Goal: Task Accomplishment & Management: Use online tool/utility

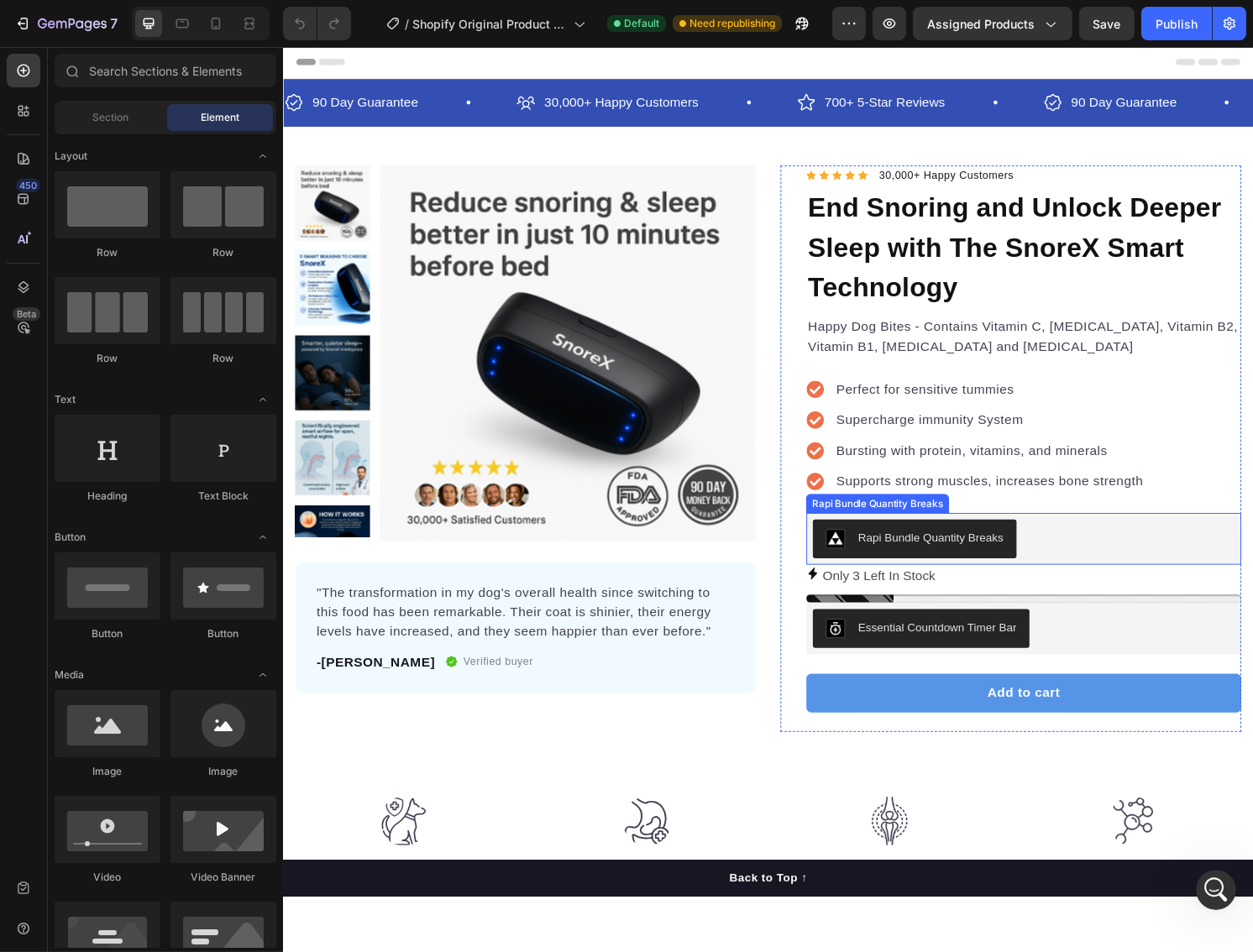
drag, startPoint x: 1092, startPoint y: 558, endPoint x: 940, endPoint y: 534, distance: 153.9
click at [1092, 558] on div "Rapi Bundle Quantity Breaks" at bounding box center [1051, 558] width 438 height 40
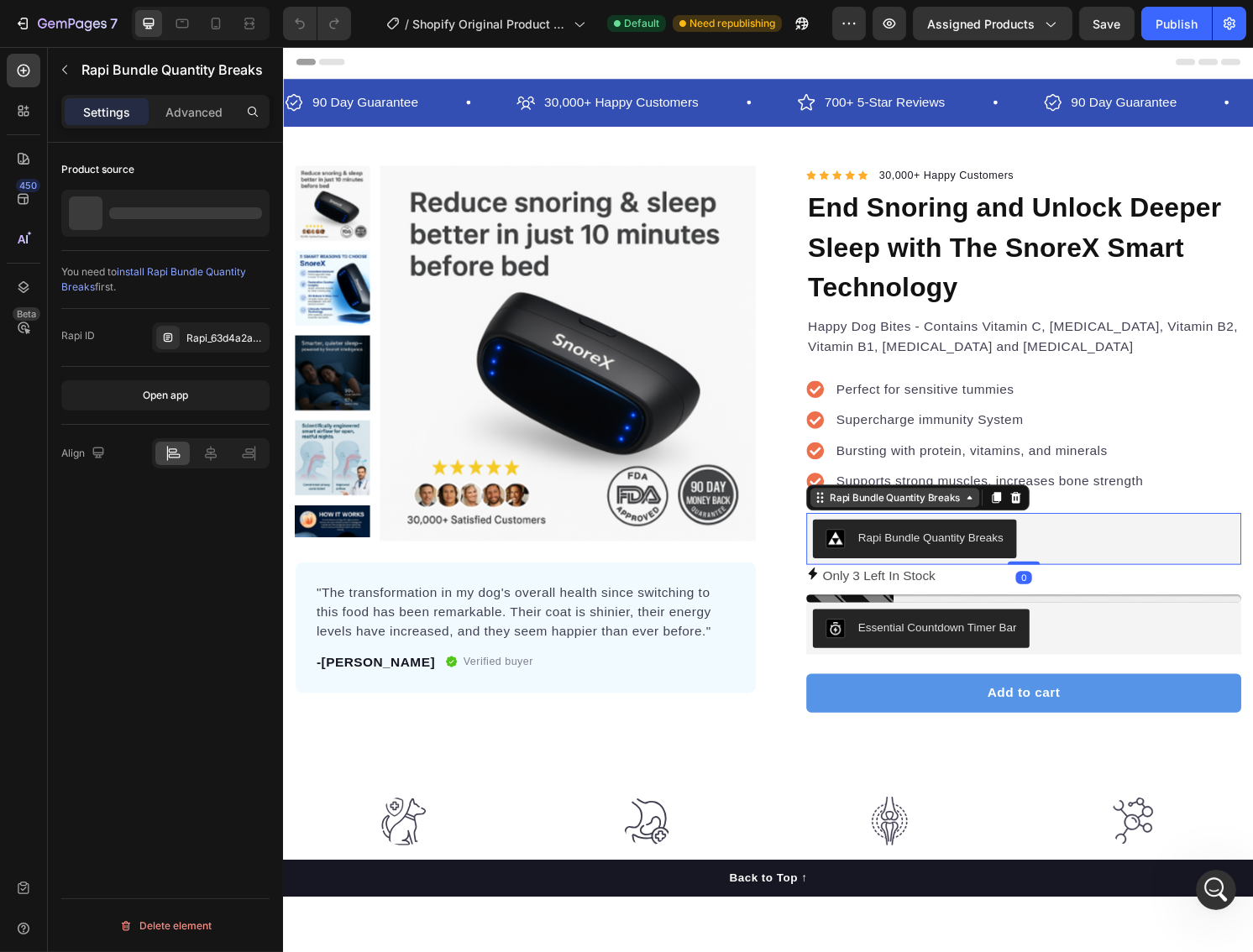
click at [875, 517] on div "Rapi Bundle Quantity Breaks" at bounding box center [917, 514] width 142 height 15
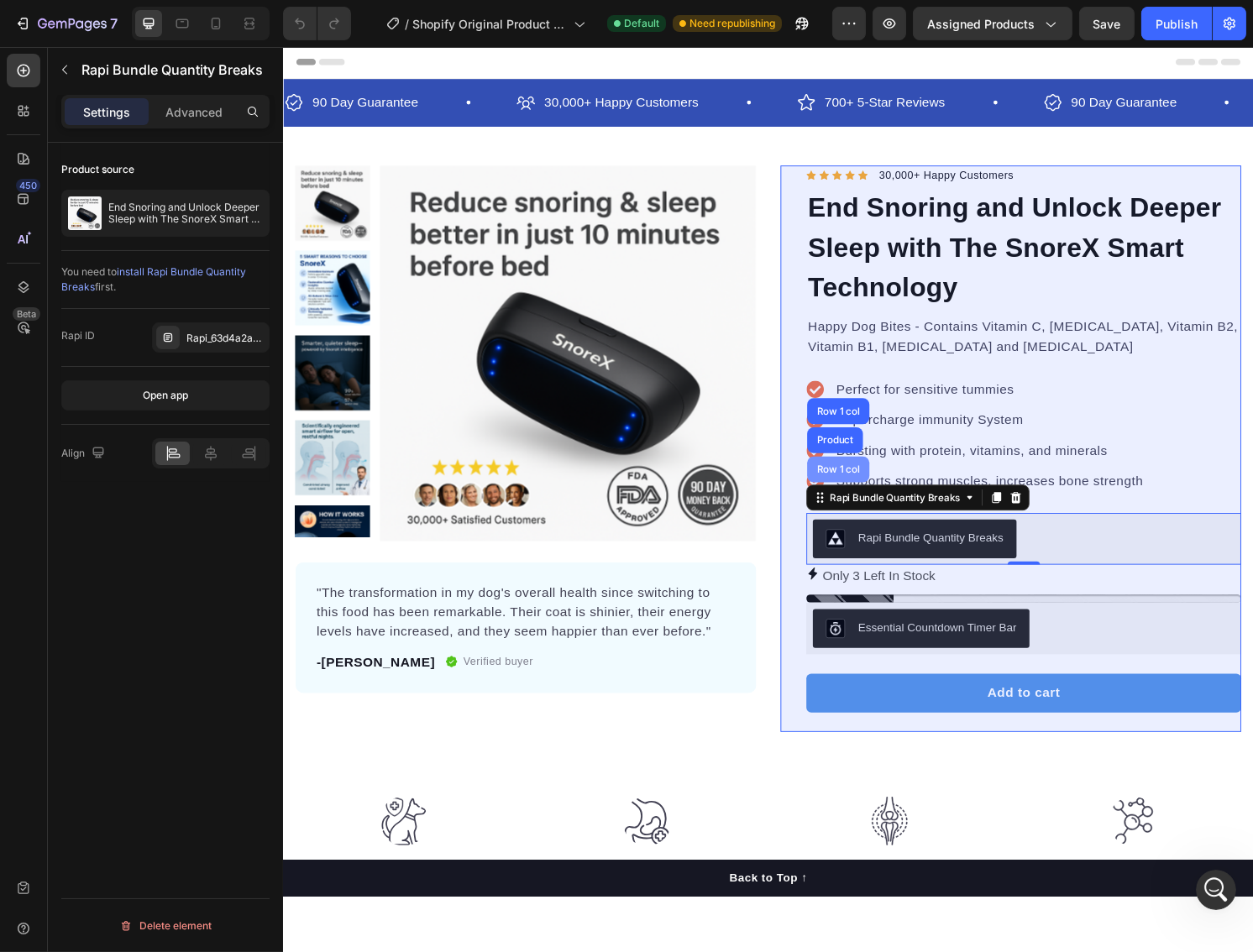
click at [846, 485] on div "Row 1 col" at bounding box center [859, 486] width 51 height 10
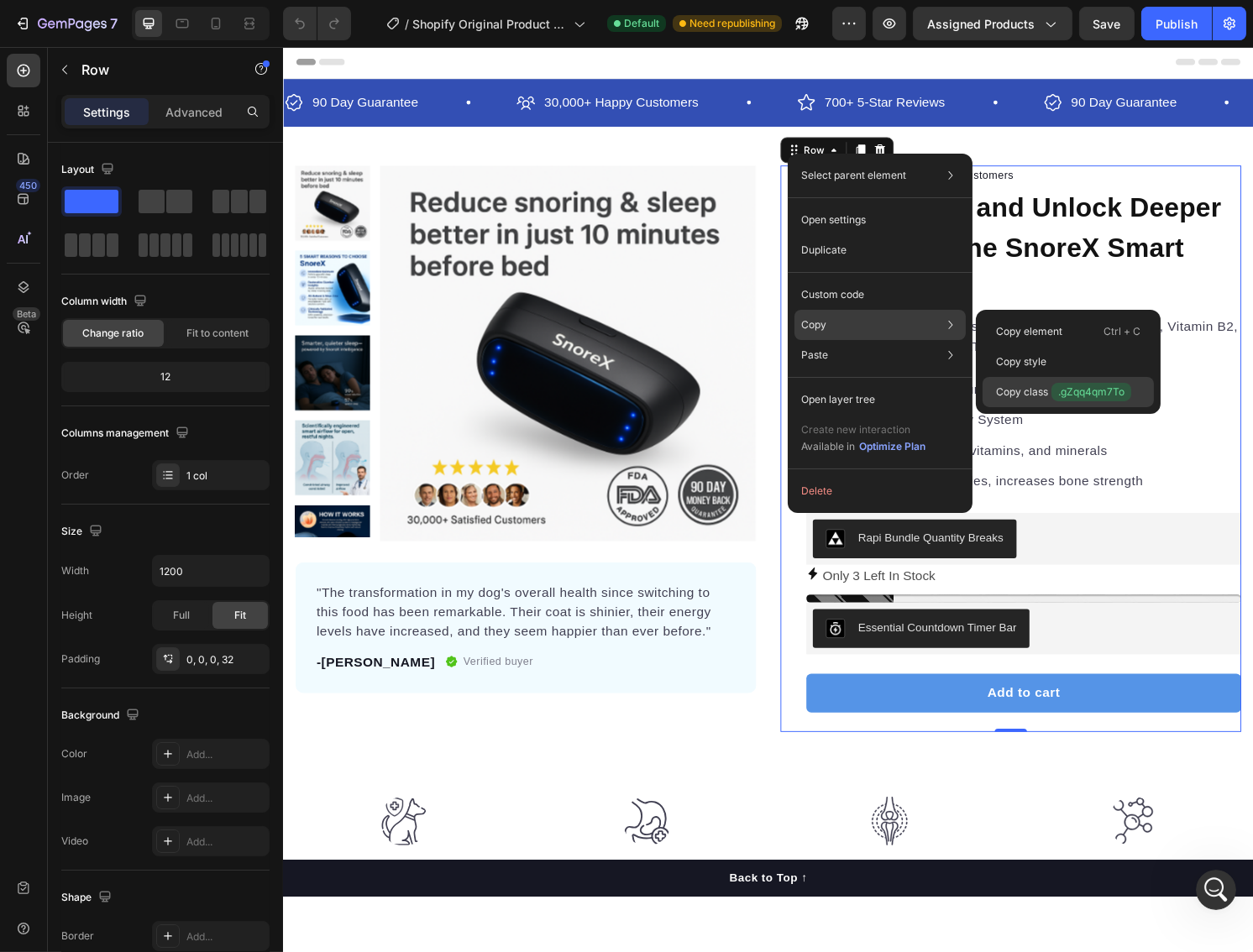
click at [1019, 392] on p "Copy class .gZqq4qm7To" at bounding box center [1063, 392] width 135 height 18
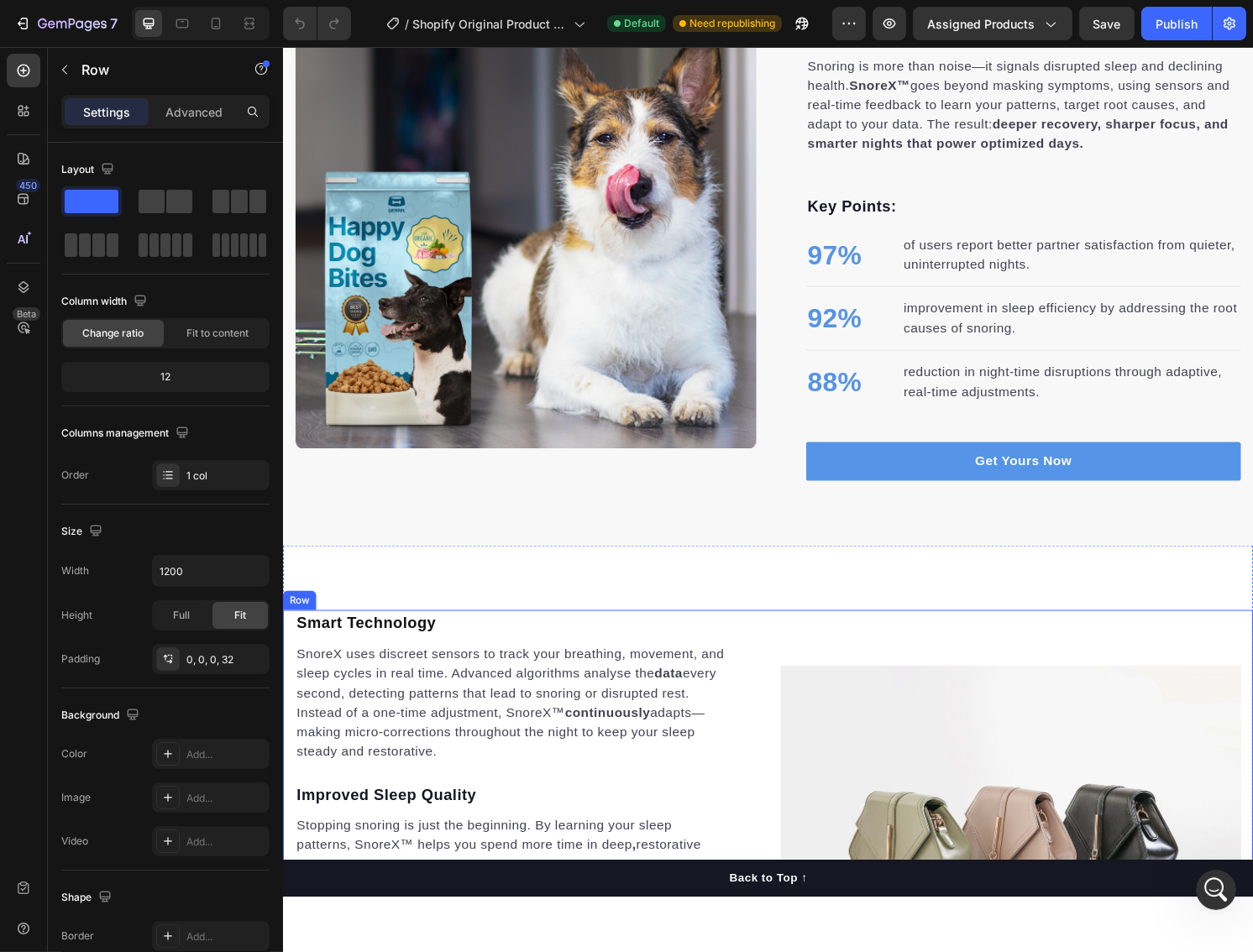
scroll to position [1791, 0]
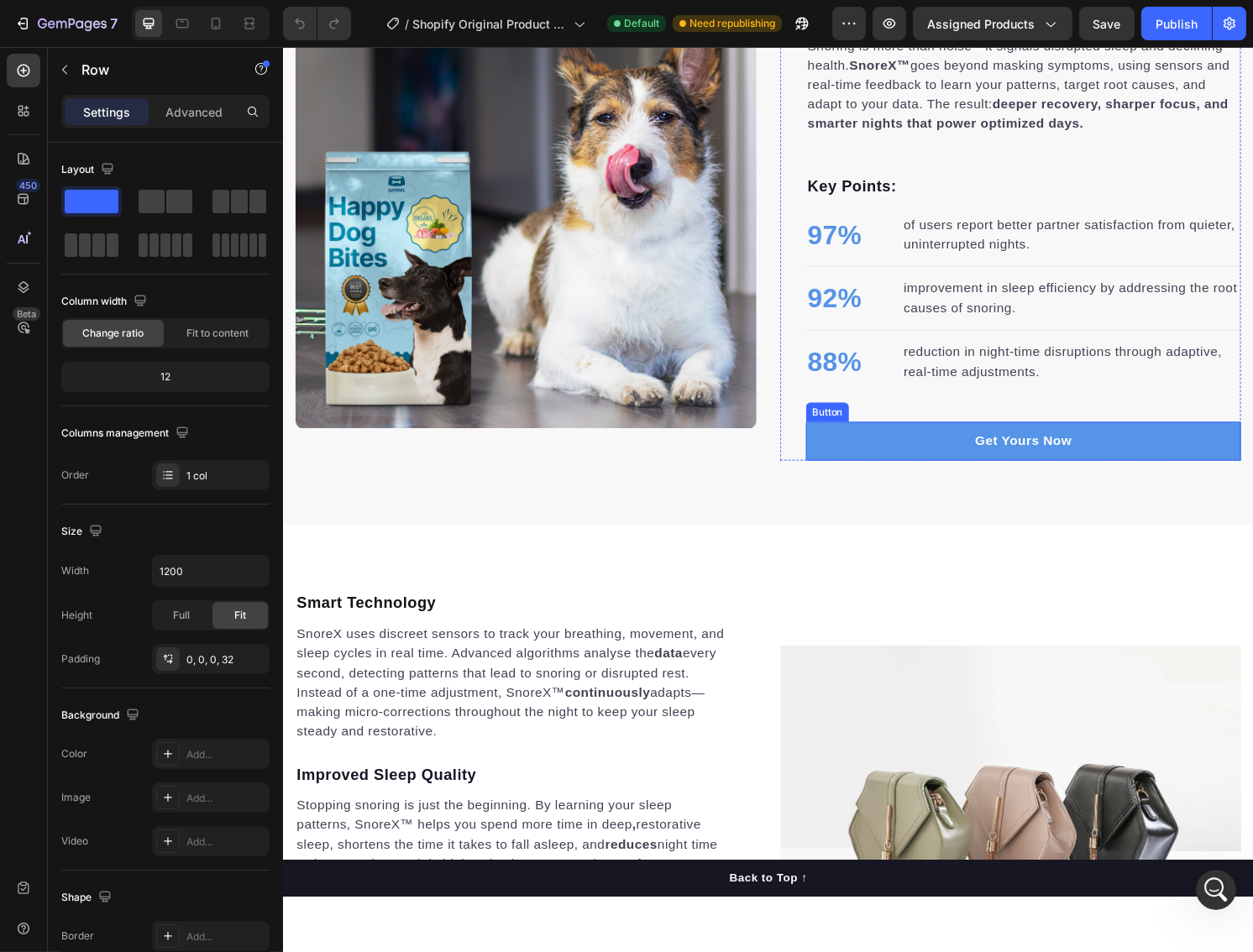
click at [839, 428] on div "Button" at bounding box center [847, 425] width 38 height 15
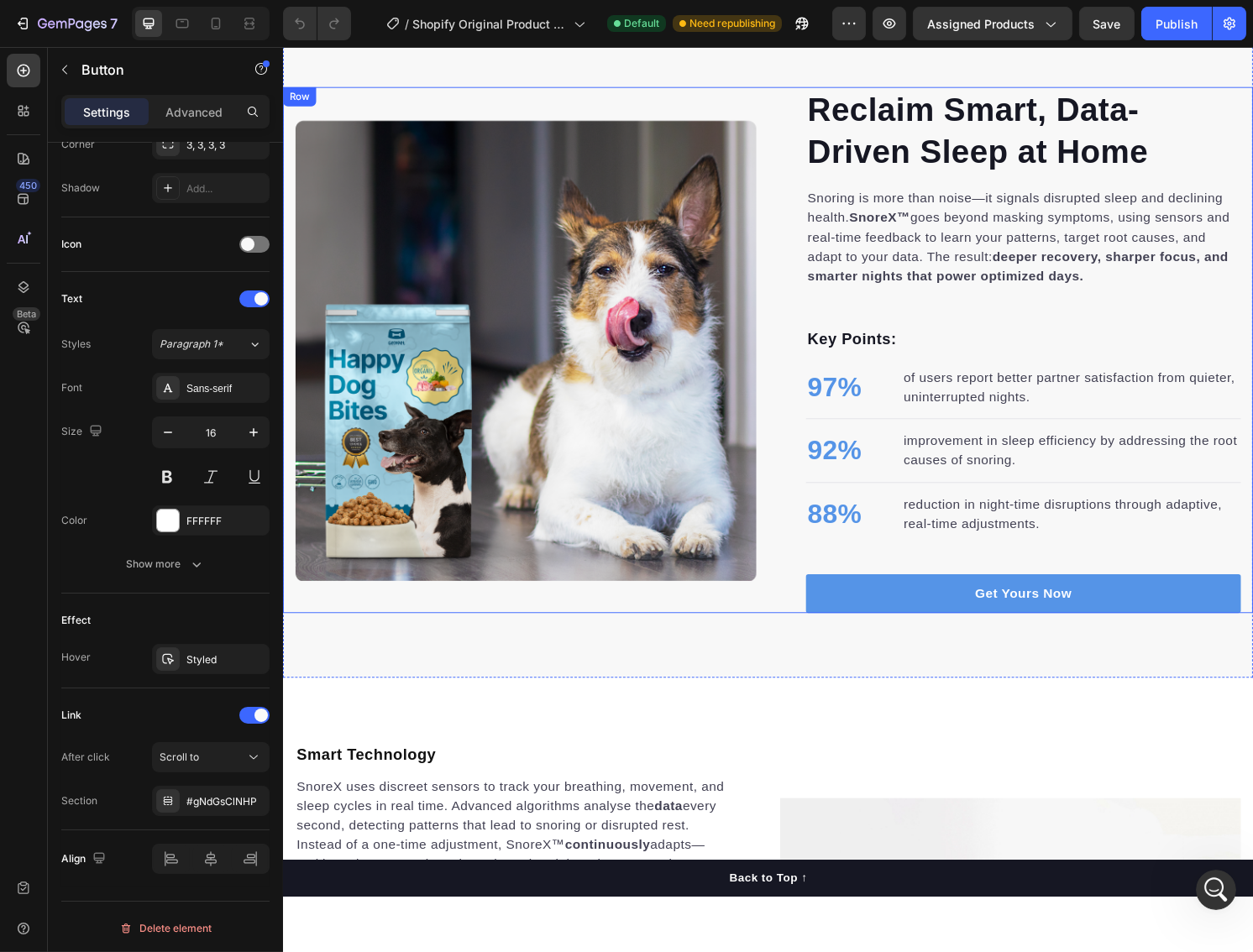
scroll to position [1709, 0]
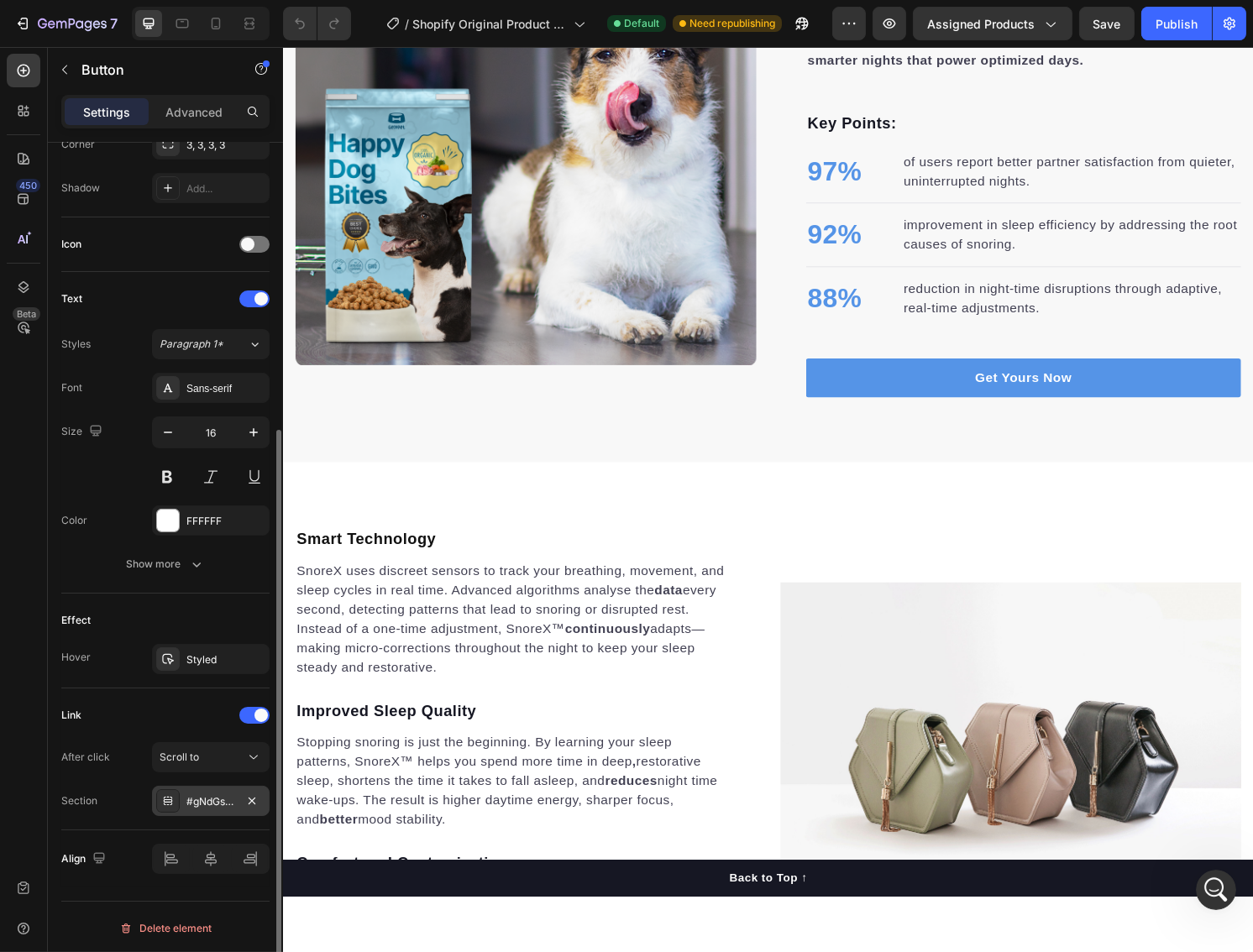
click at [209, 797] on div "#gNdGsClNHP" at bounding box center [211, 801] width 49 height 15
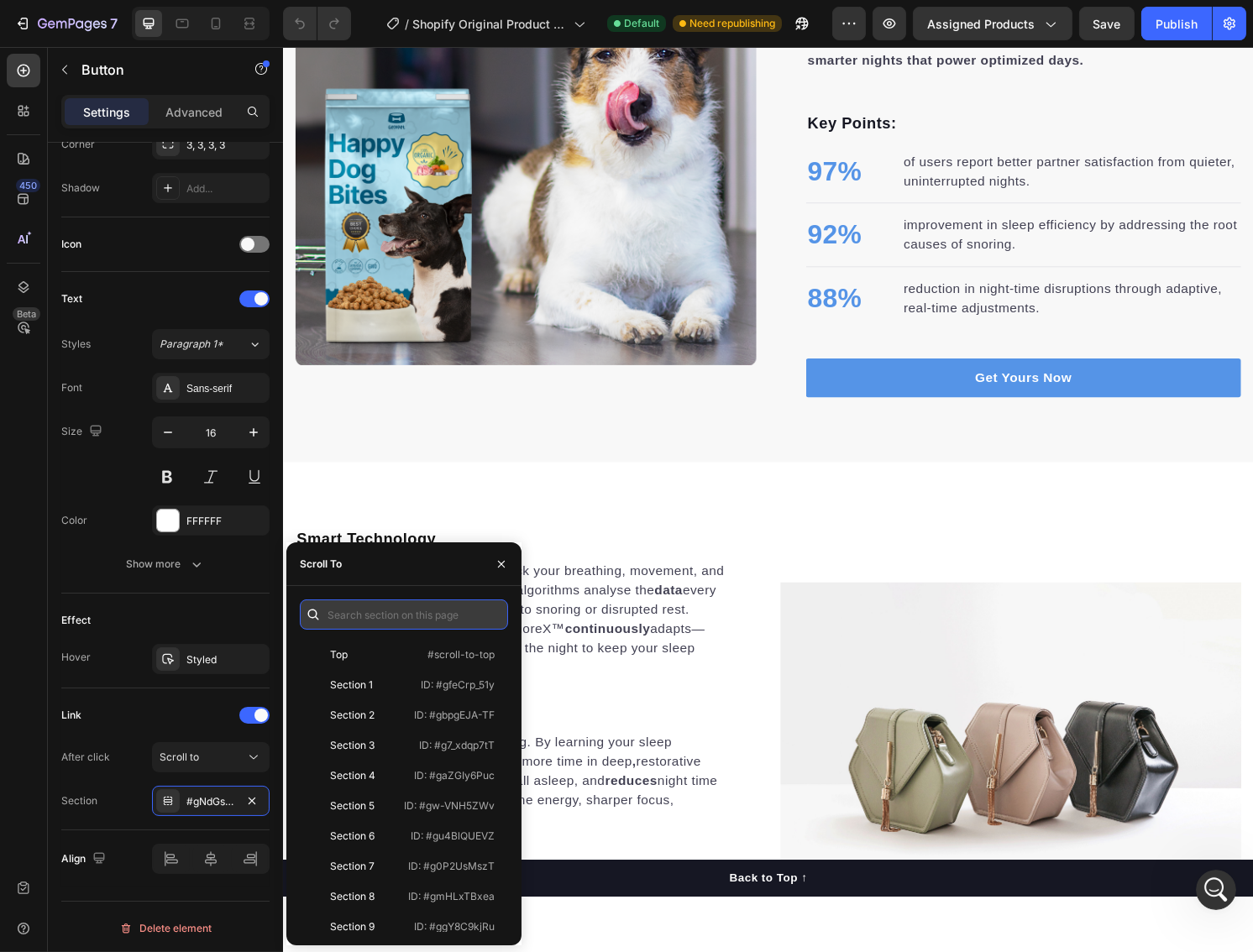
click at [385, 615] on input "text" at bounding box center [404, 614] width 209 height 31
paste input ".gZqq4qm7To"
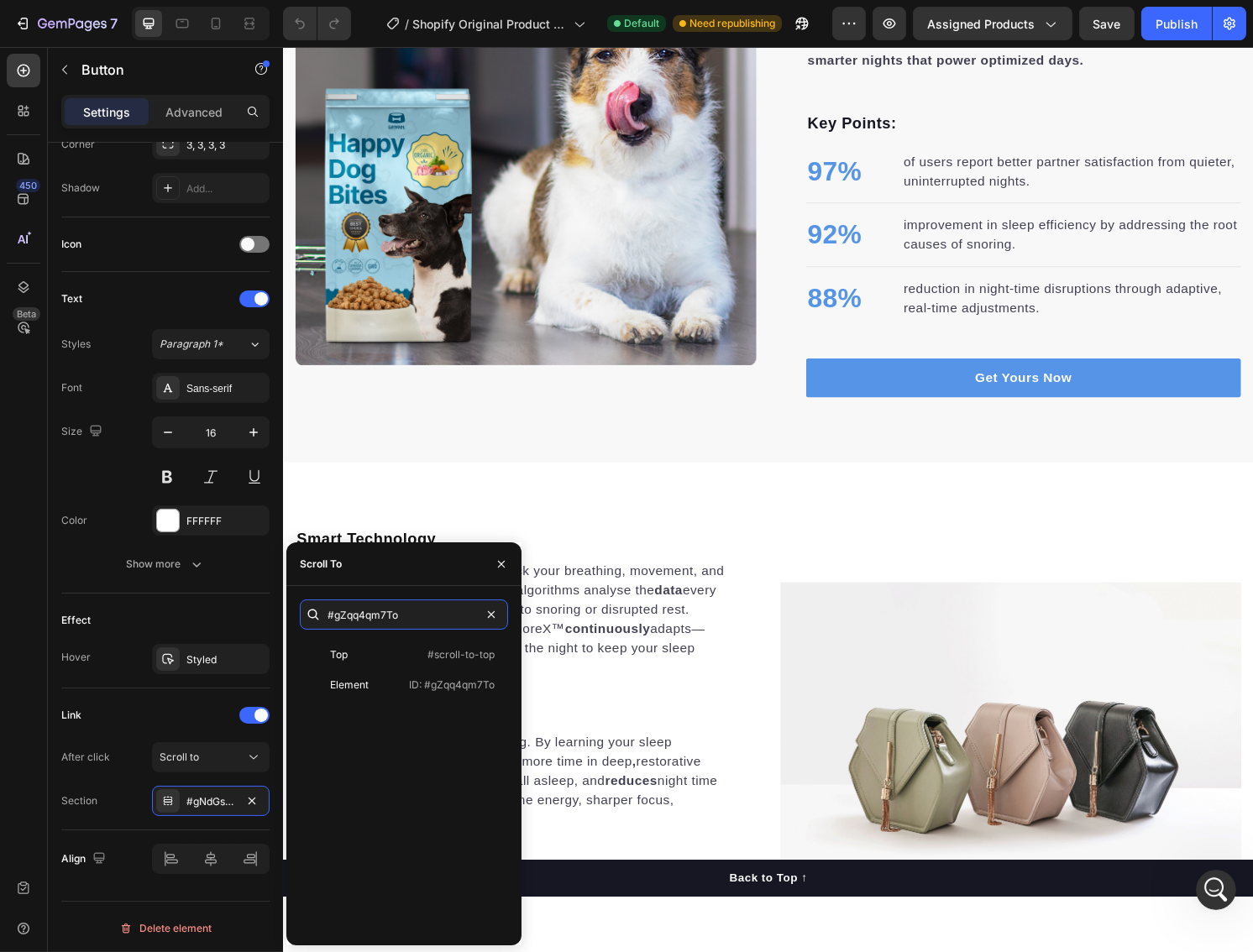
click at [324, 616] on div "#gZqq4qm7To" at bounding box center [404, 614] width 209 height 31
click at [424, 616] on input "#gZqq4qm7To" at bounding box center [404, 614] width 209 height 31
type input "#gZqq4qm7To"
click at [438, 692] on p "ID: #gZqq4qm7To" at bounding box center [452, 685] width 86 height 15
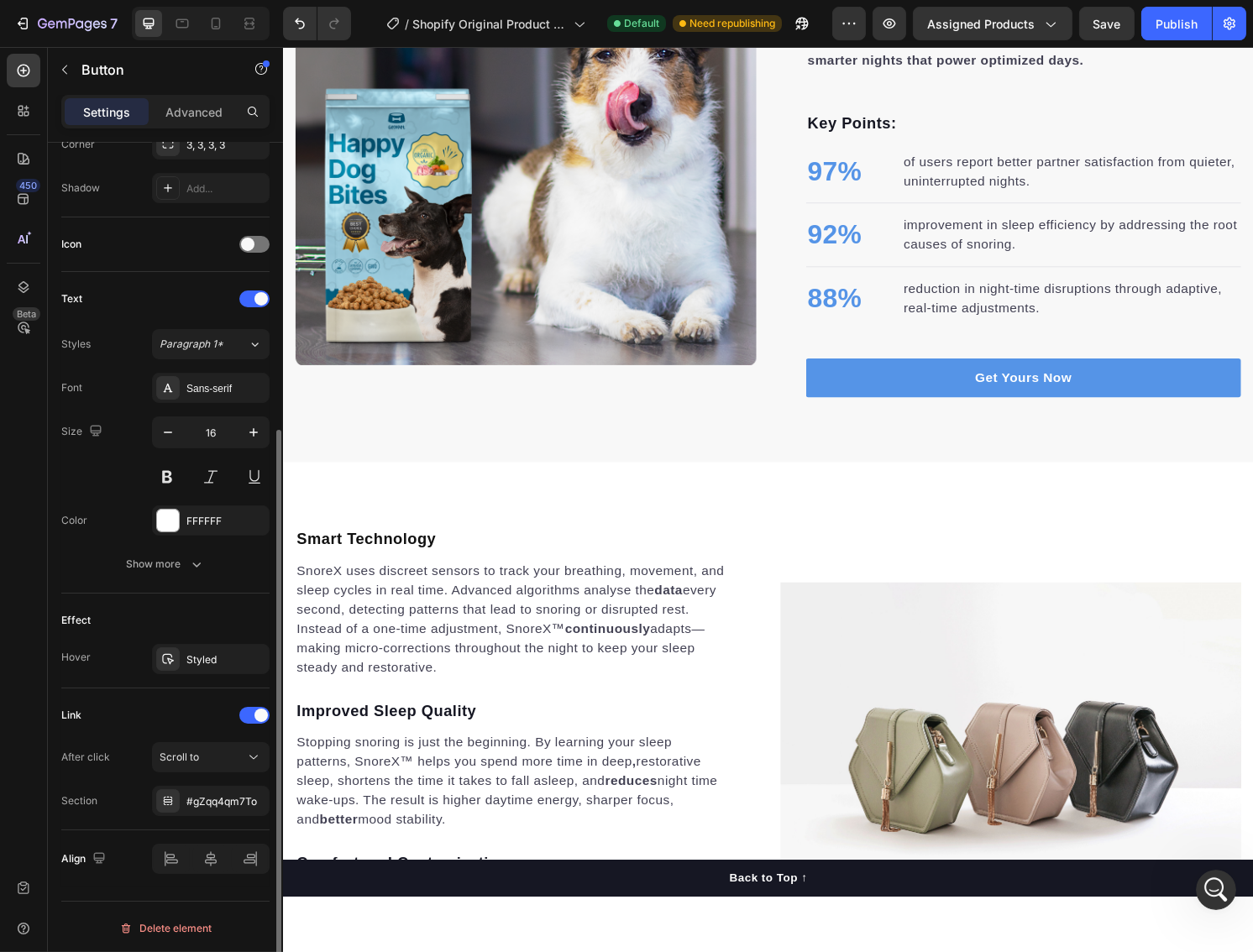
click at [216, 597] on div "Effect Hover Styled" at bounding box center [165, 640] width 209 height 95
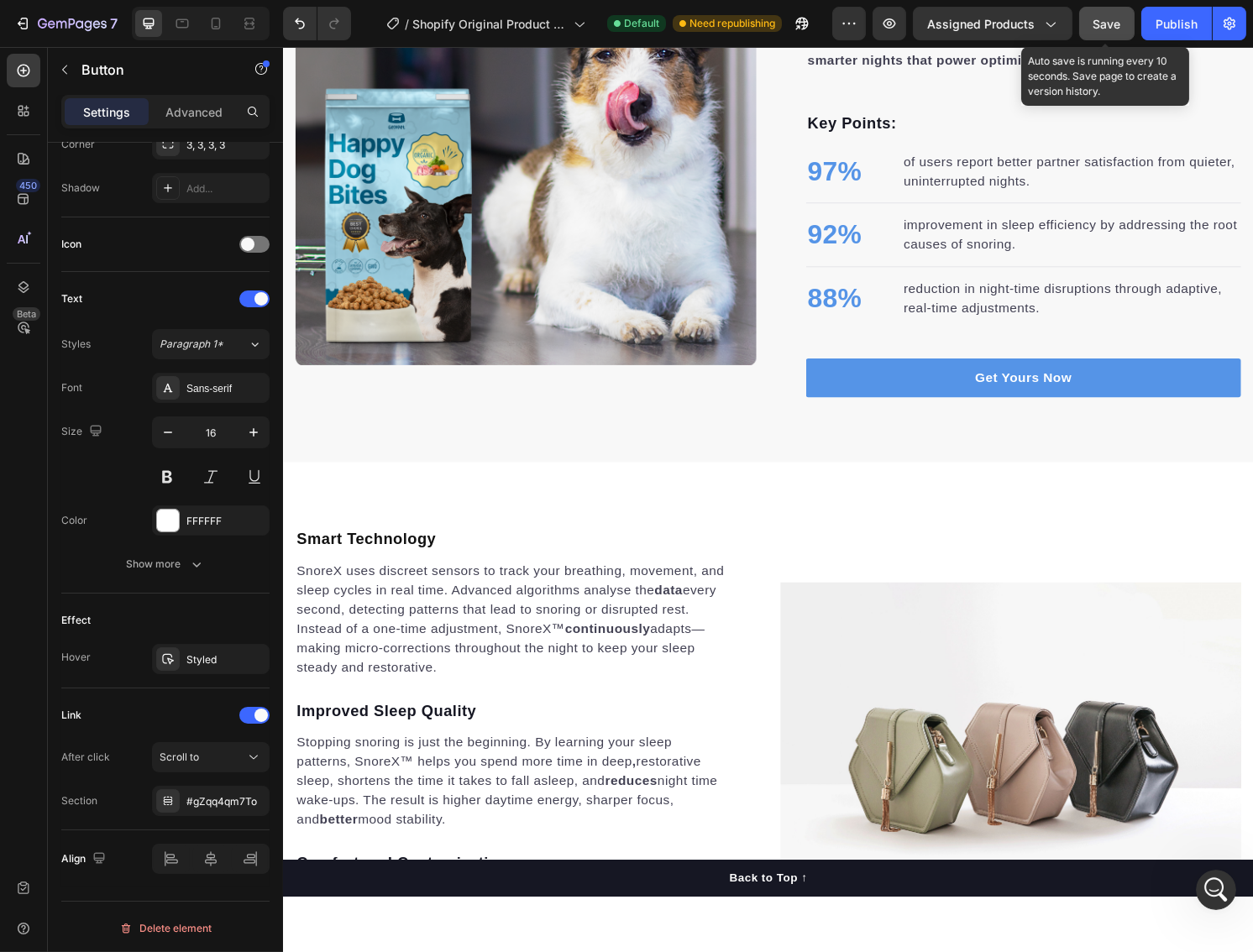
click at [1107, 30] on span "Save" at bounding box center [1107, 24] width 28 height 14
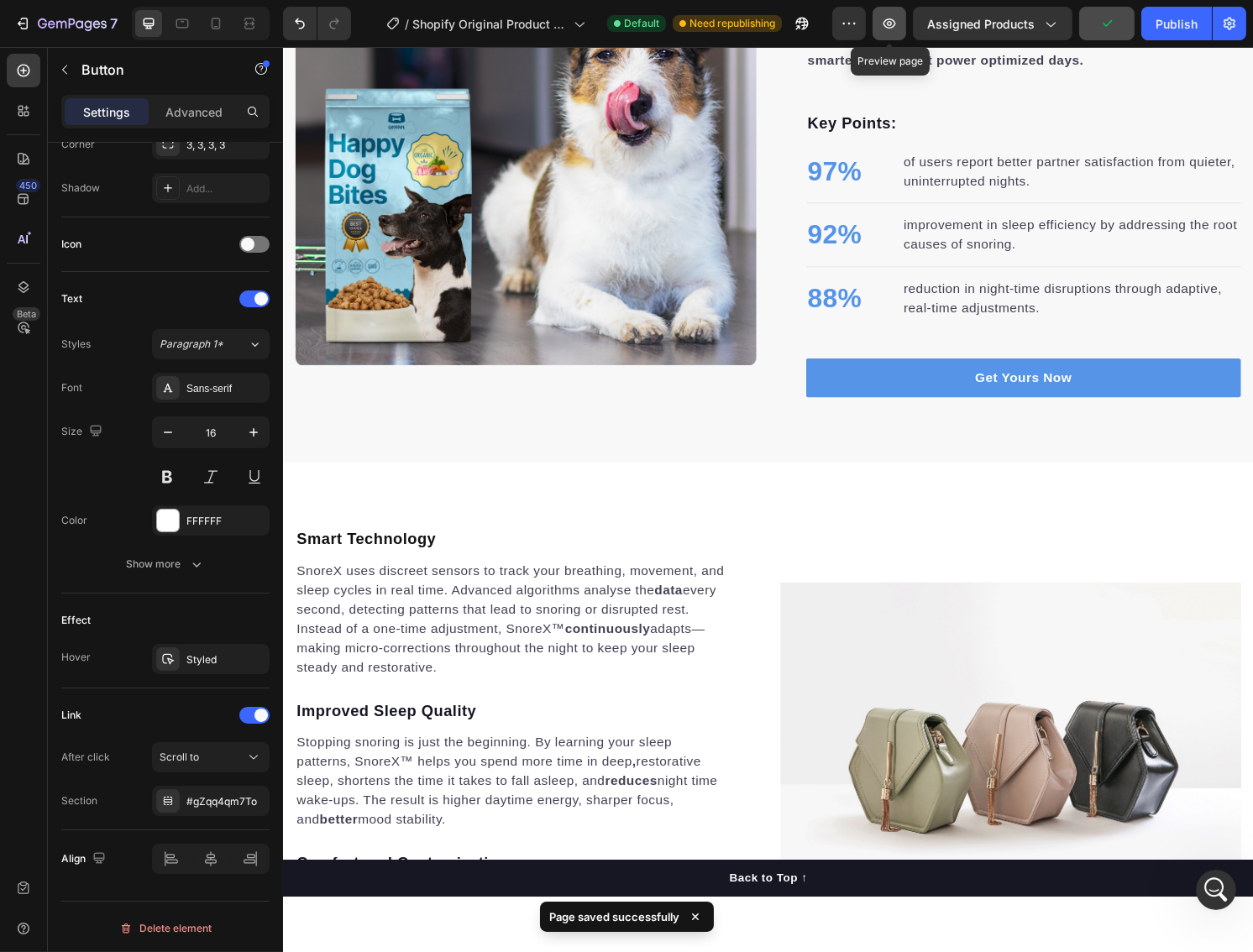
click at [898, 29] on icon "button" at bounding box center [889, 23] width 17 height 17
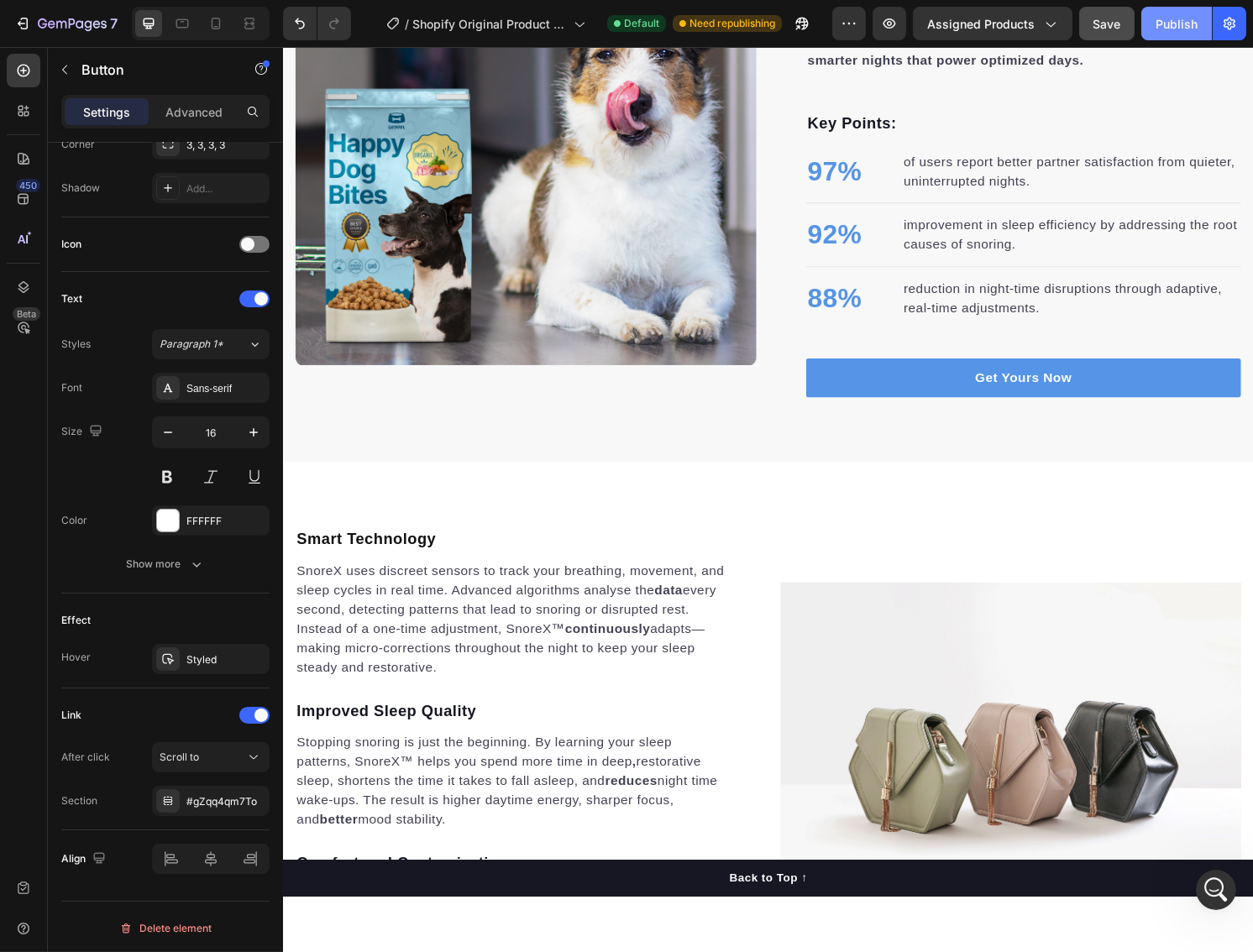
click at [1163, 29] on div "Publish" at bounding box center [1176, 24] width 42 height 17
click at [968, 33] on button "Assigned Products" at bounding box center [992, 24] width 160 height 33
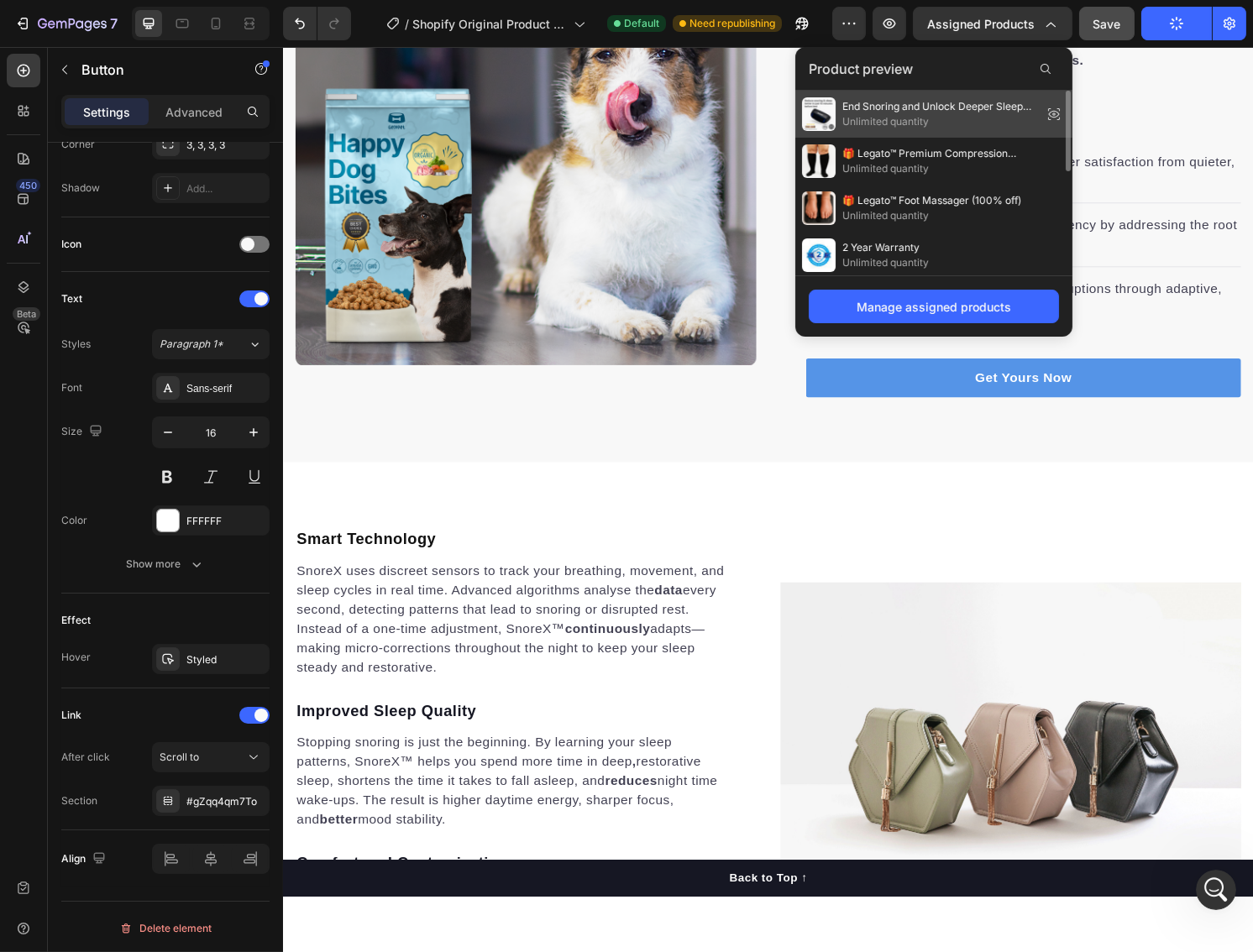
click at [1055, 113] on icon at bounding box center [1053, 113] width 24 height 24
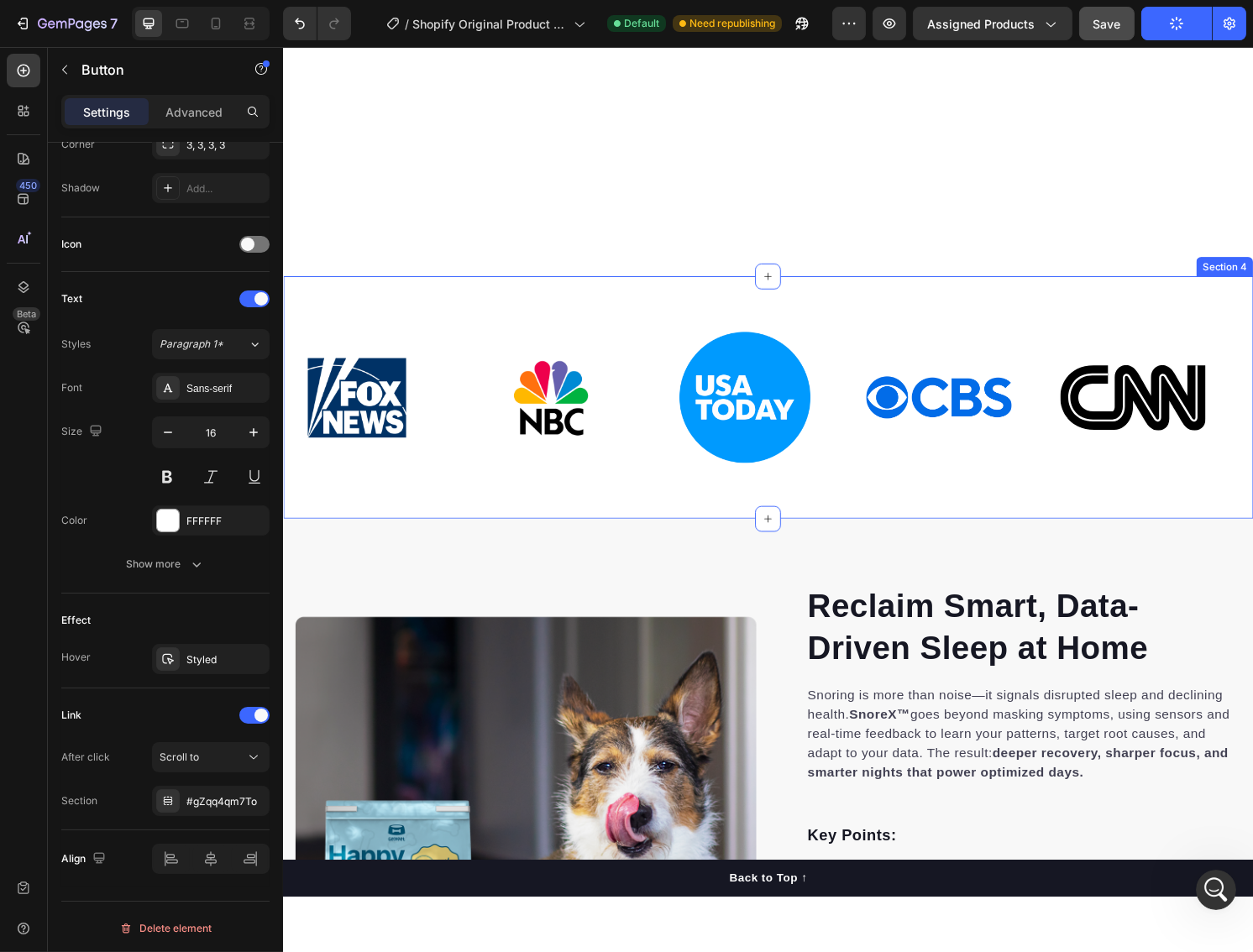
scroll to position [1567, 0]
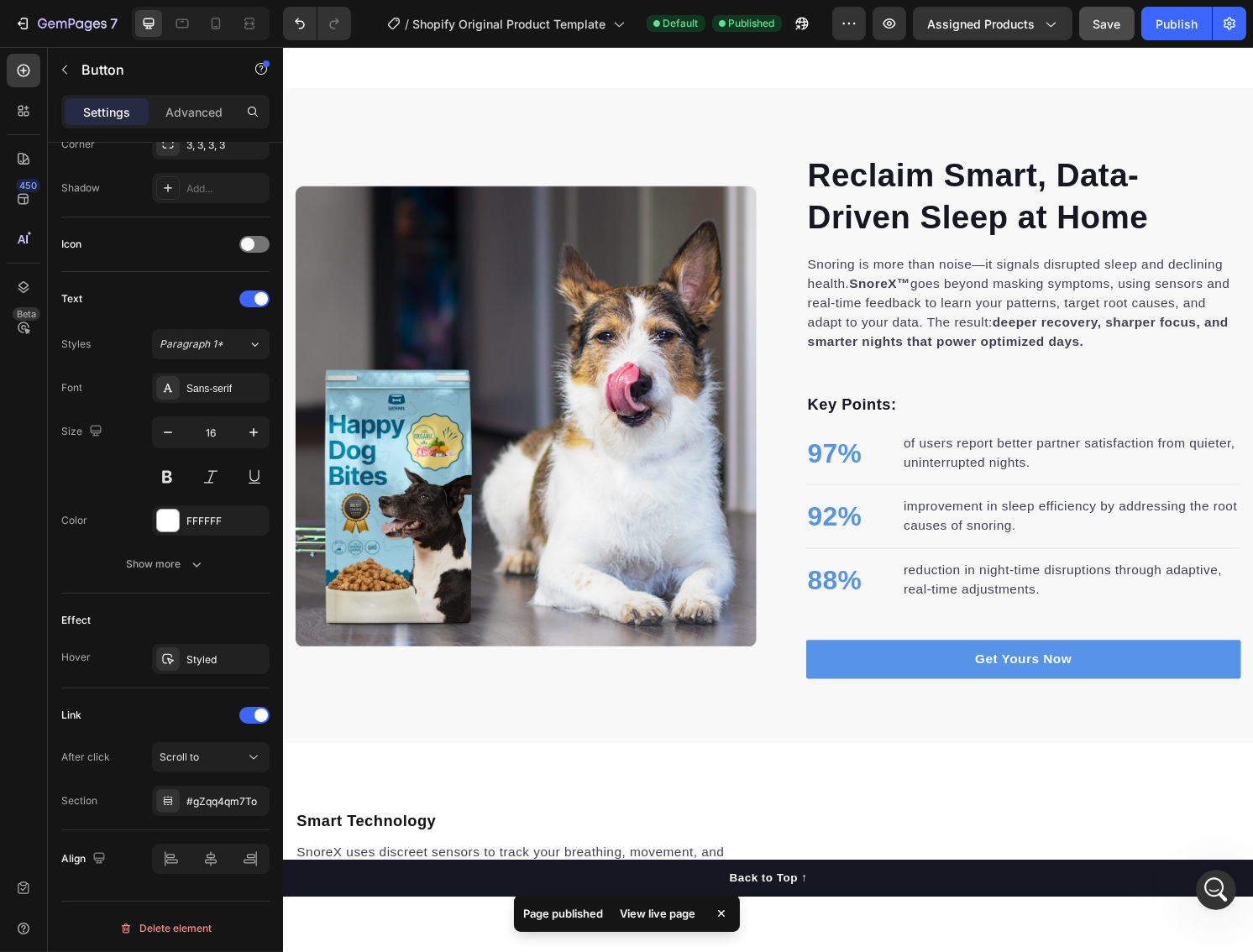
click at [656, 910] on div "View live page" at bounding box center [659, 914] width 96 height 24
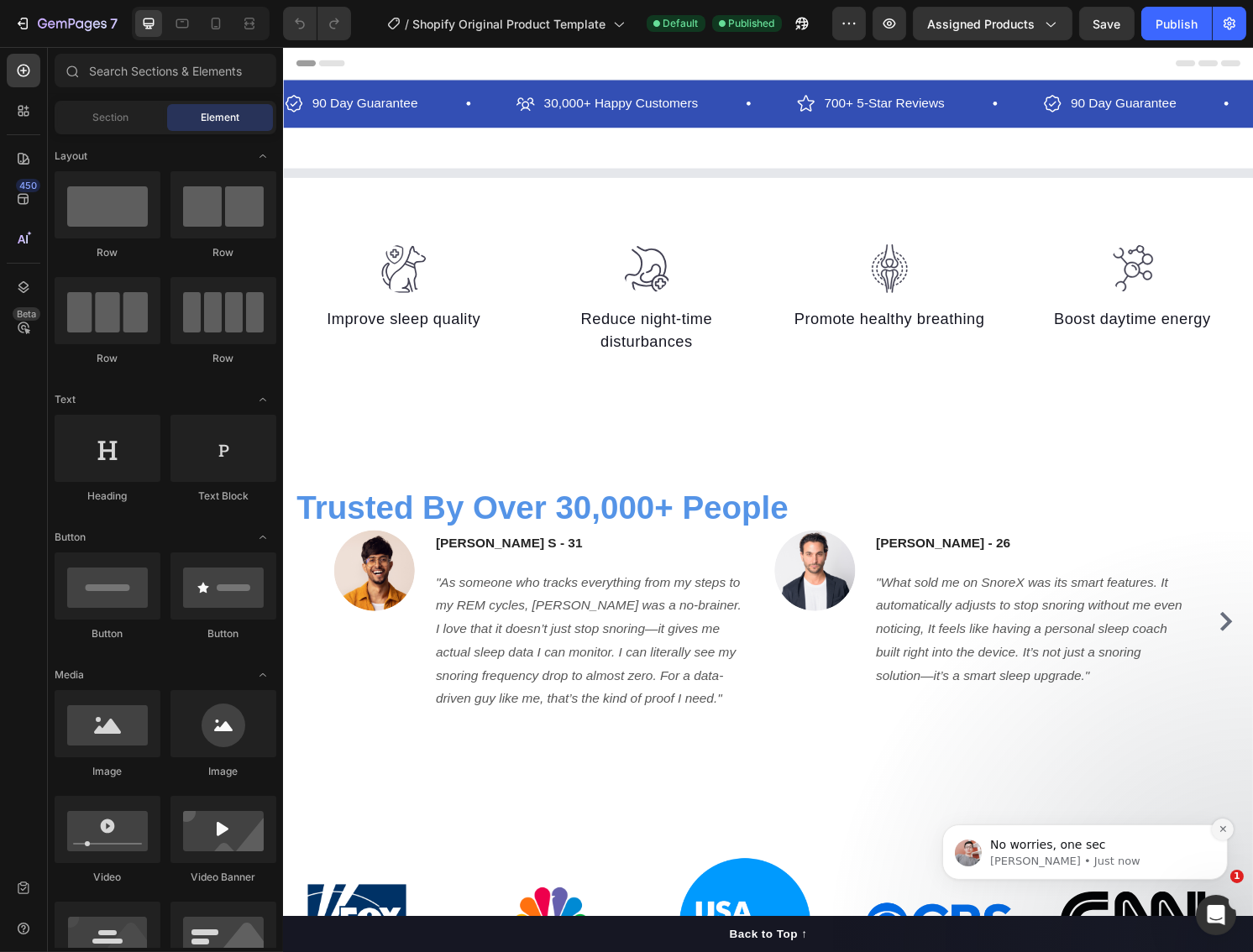
click at [1218, 829] on icon "Dismiss notification" at bounding box center [1222, 828] width 10 height 10
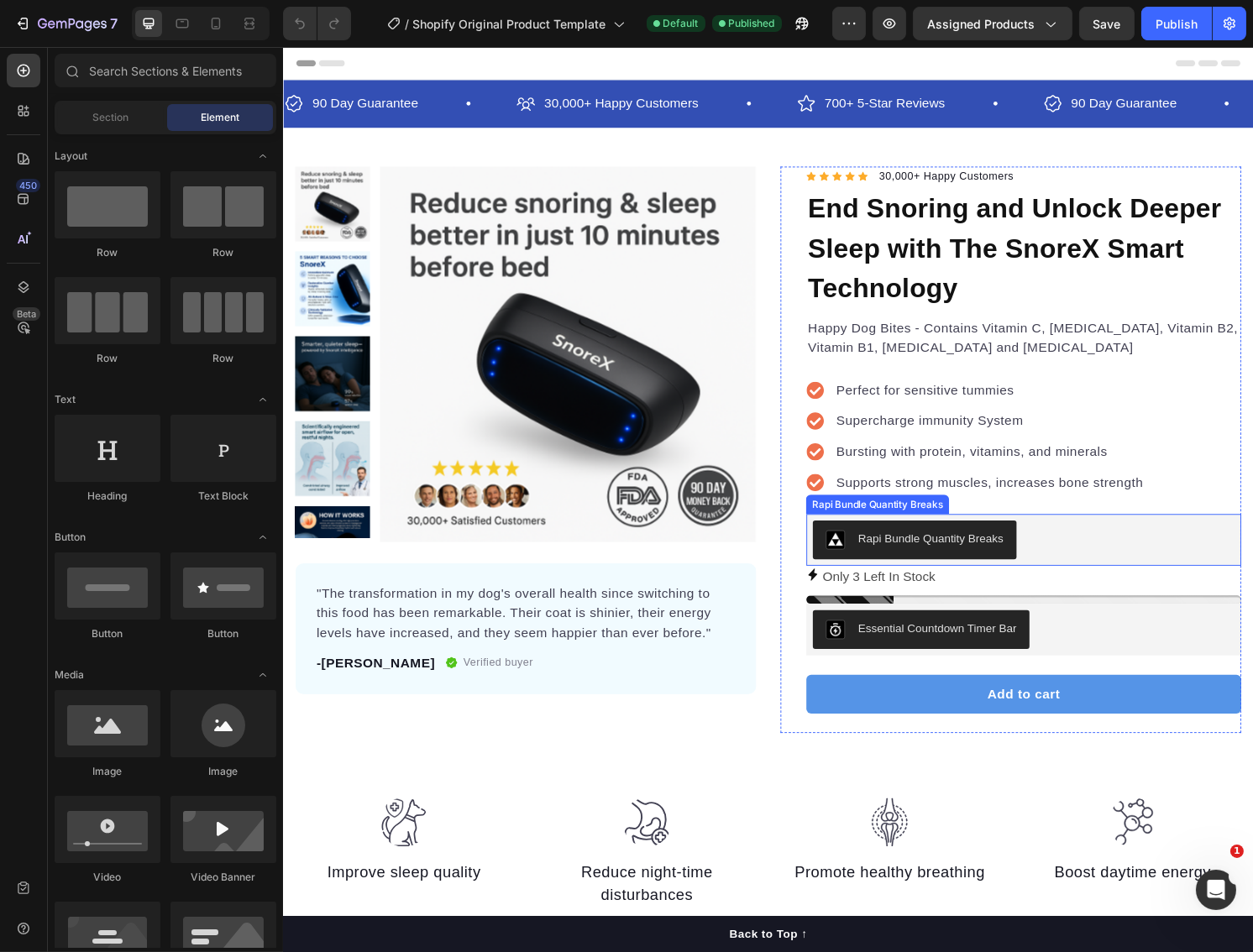
click at [1110, 556] on div "Rapi Bundle Quantity Breaks" at bounding box center [1051, 559] width 438 height 40
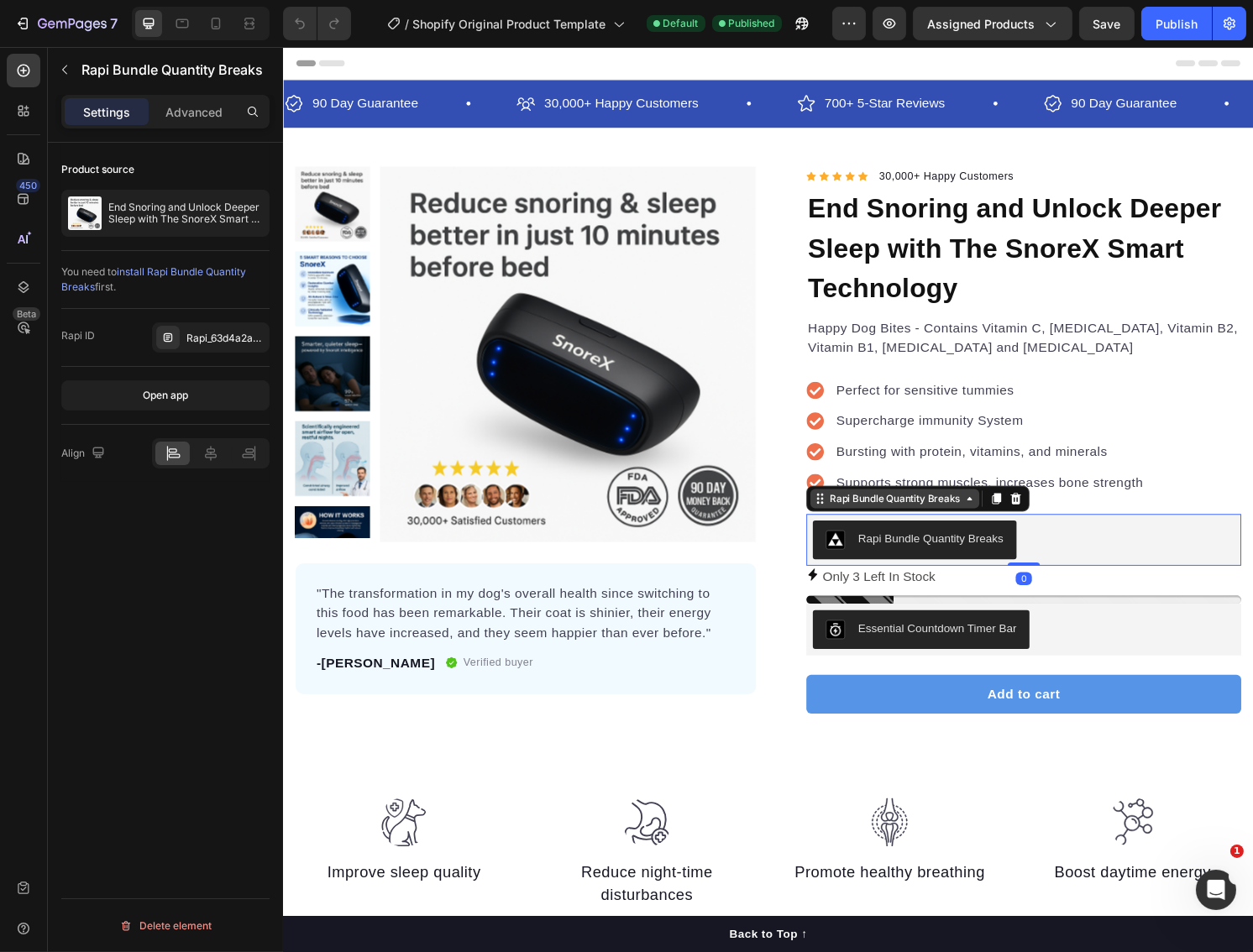
click at [925, 516] on div "Rapi Bundle Quantity Breaks" at bounding box center [917, 516] width 142 height 15
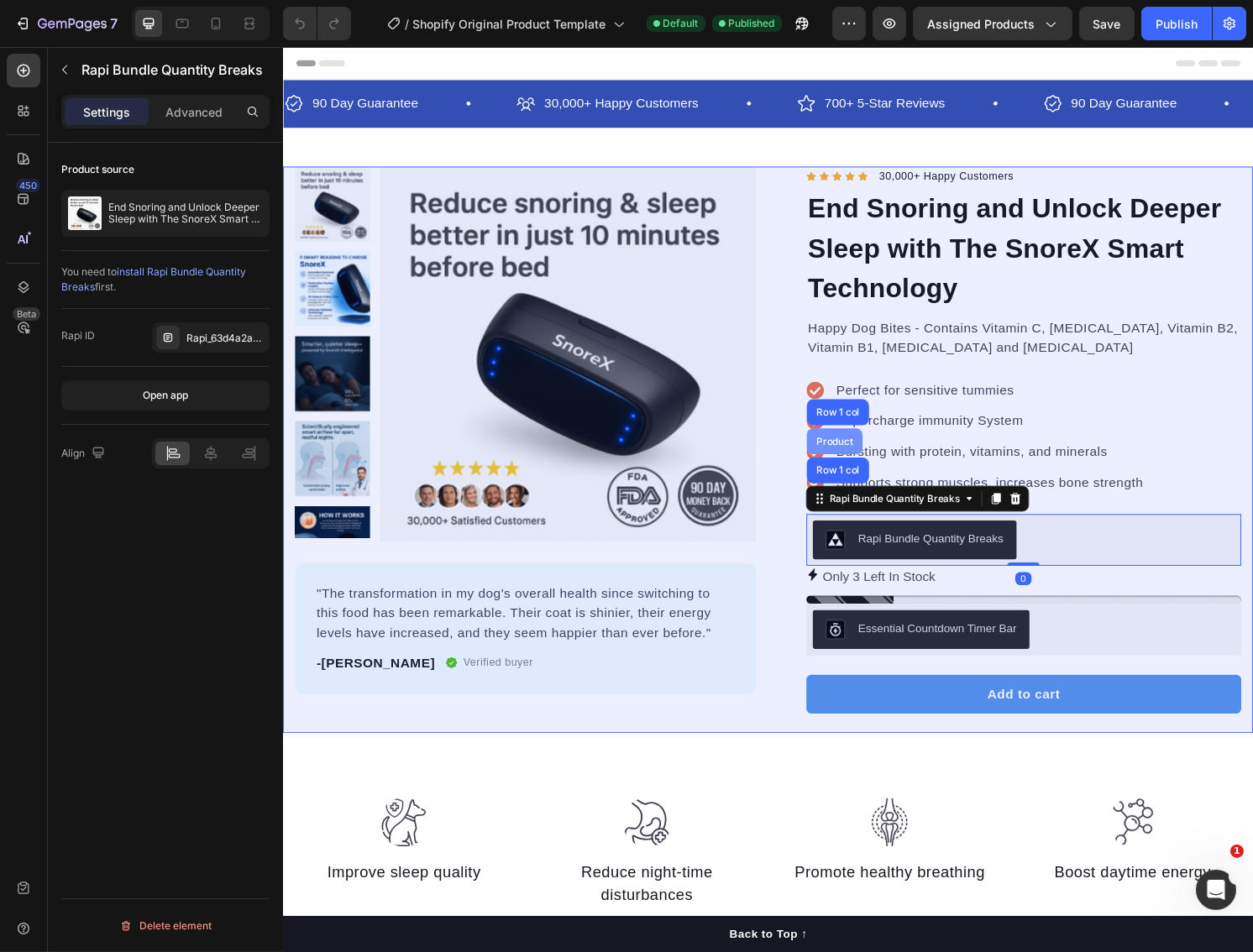
click at [848, 462] on div "Product" at bounding box center [855, 456] width 58 height 27
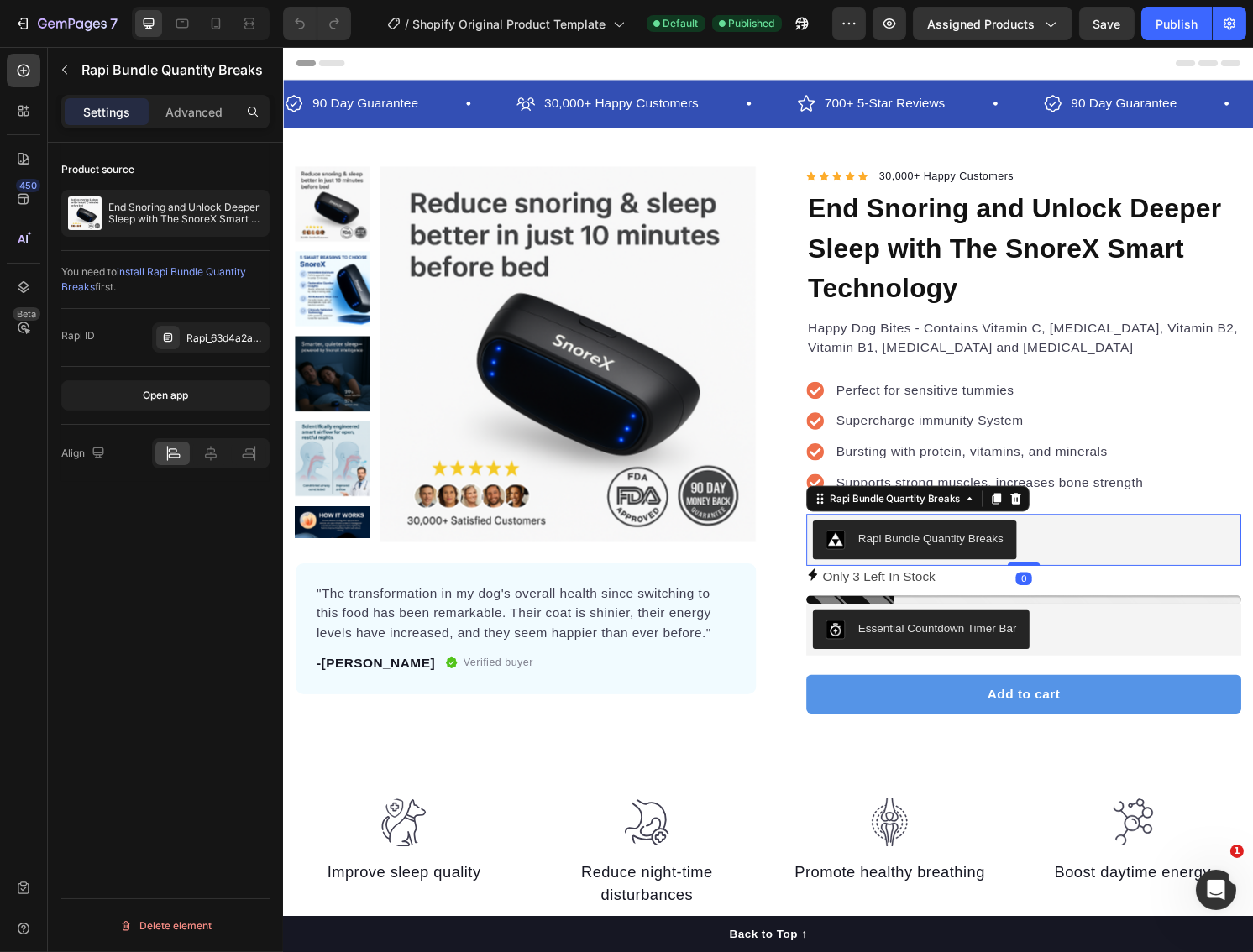
click at [1087, 554] on div "Rapi Bundle Quantity Breaks" at bounding box center [1051, 559] width 438 height 40
click at [892, 513] on div "Rapi Bundle Quantity Breaks" at bounding box center [917, 516] width 142 height 15
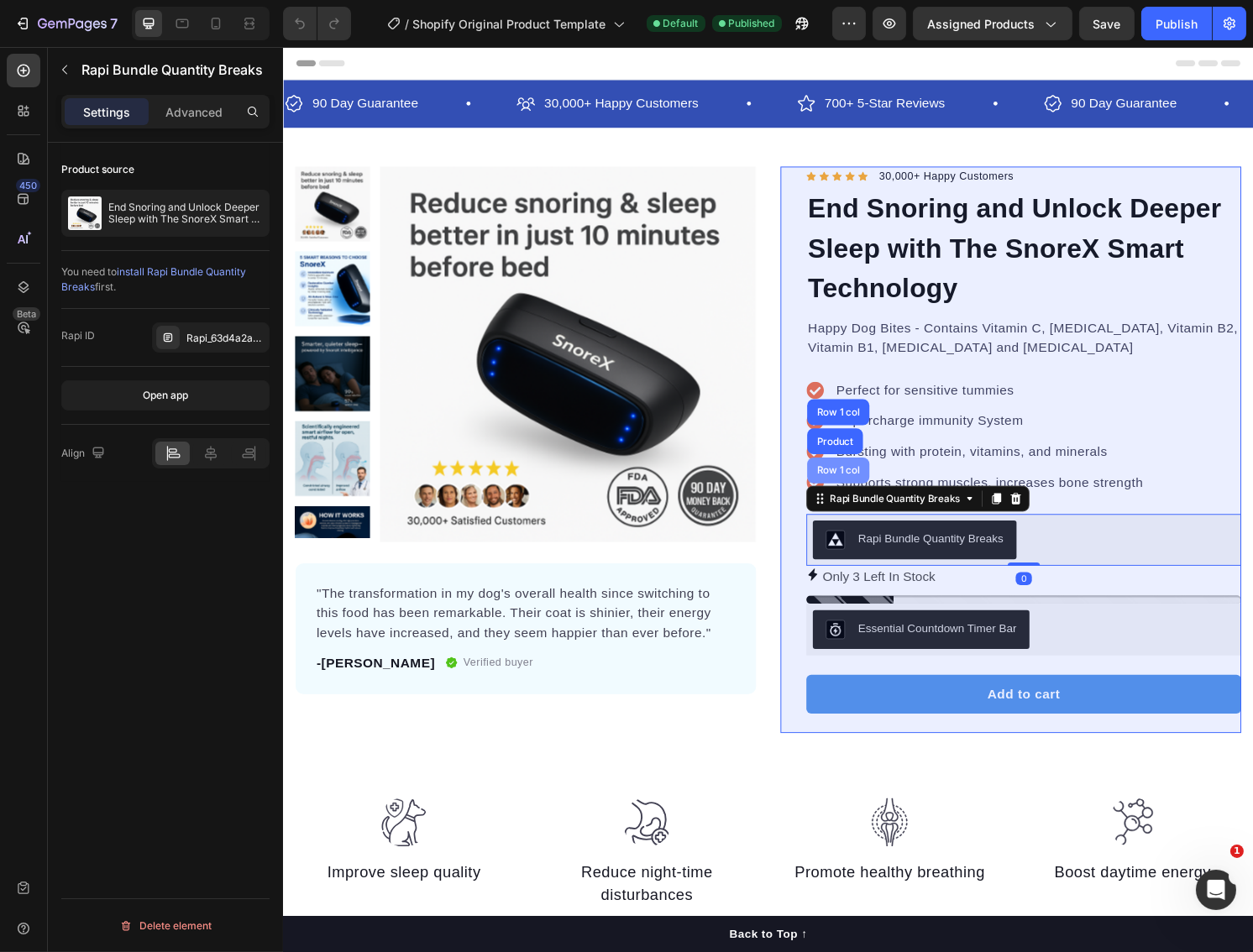
click at [852, 487] on div "Row 1 col" at bounding box center [859, 487] width 51 height 10
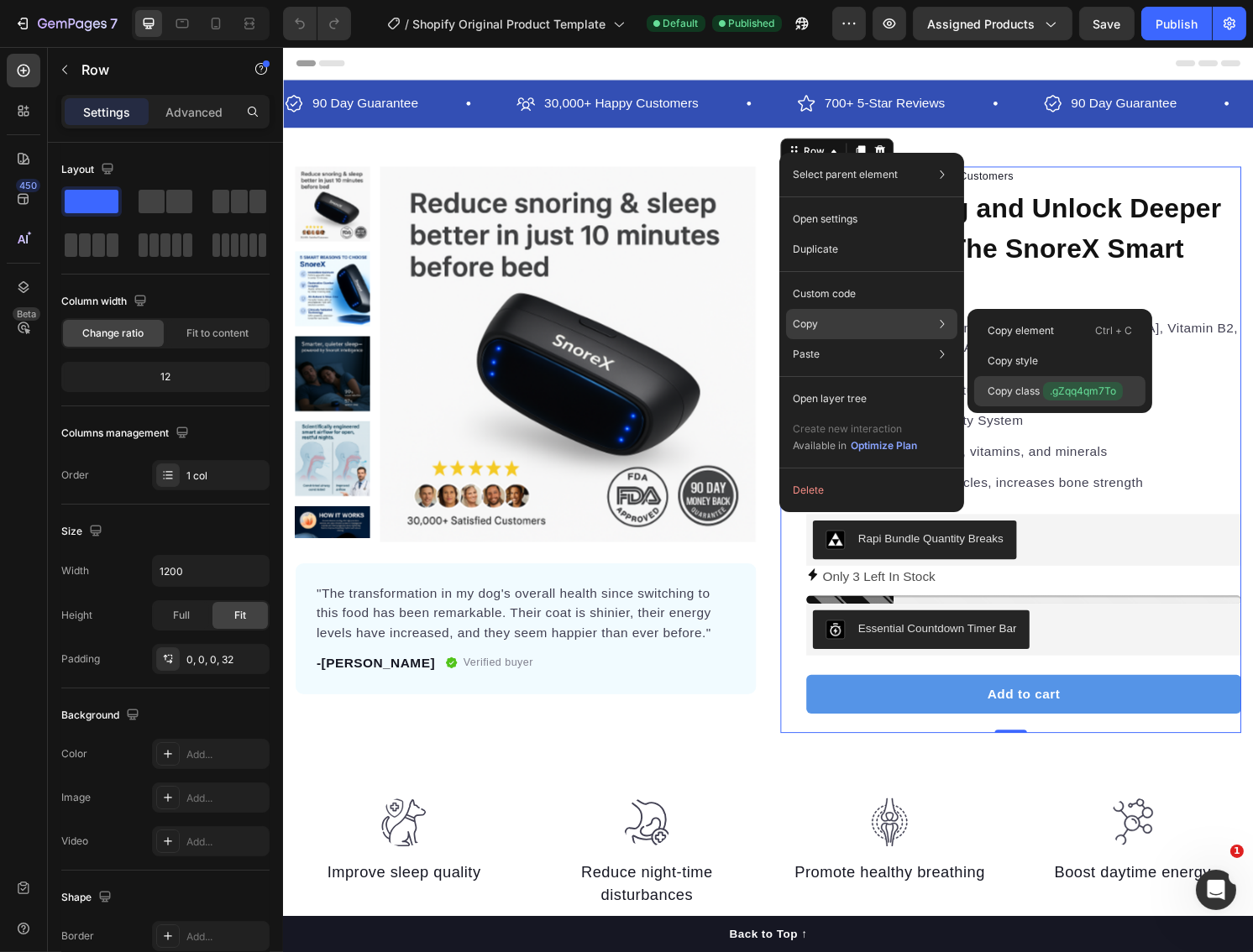
drag, startPoint x: 1033, startPoint y: 382, endPoint x: 633, endPoint y: 435, distance: 403.5
click at [1033, 382] on p "Copy class .gZqq4qm7To" at bounding box center [1055, 391] width 135 height 18
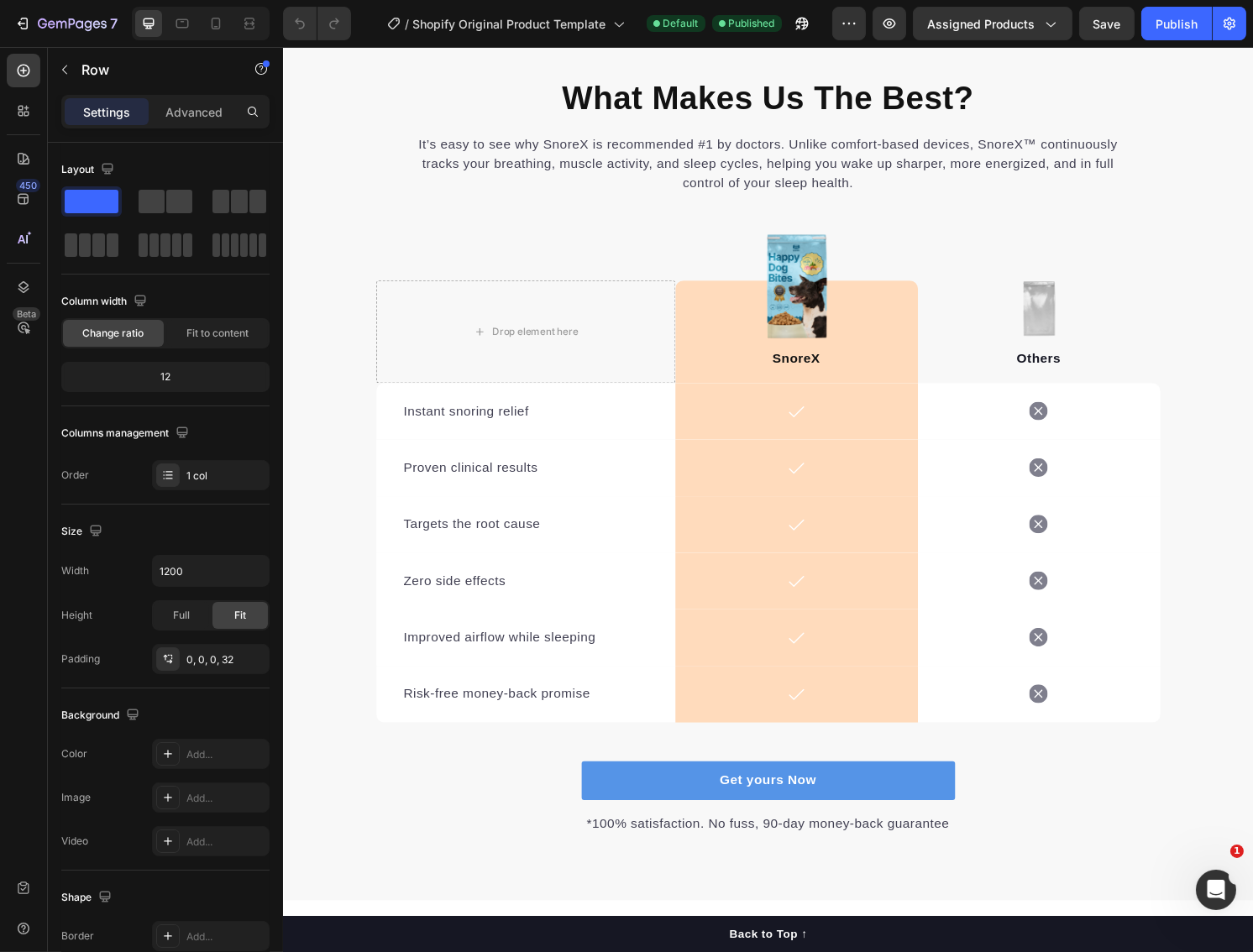
scroll to position [3583, 0]
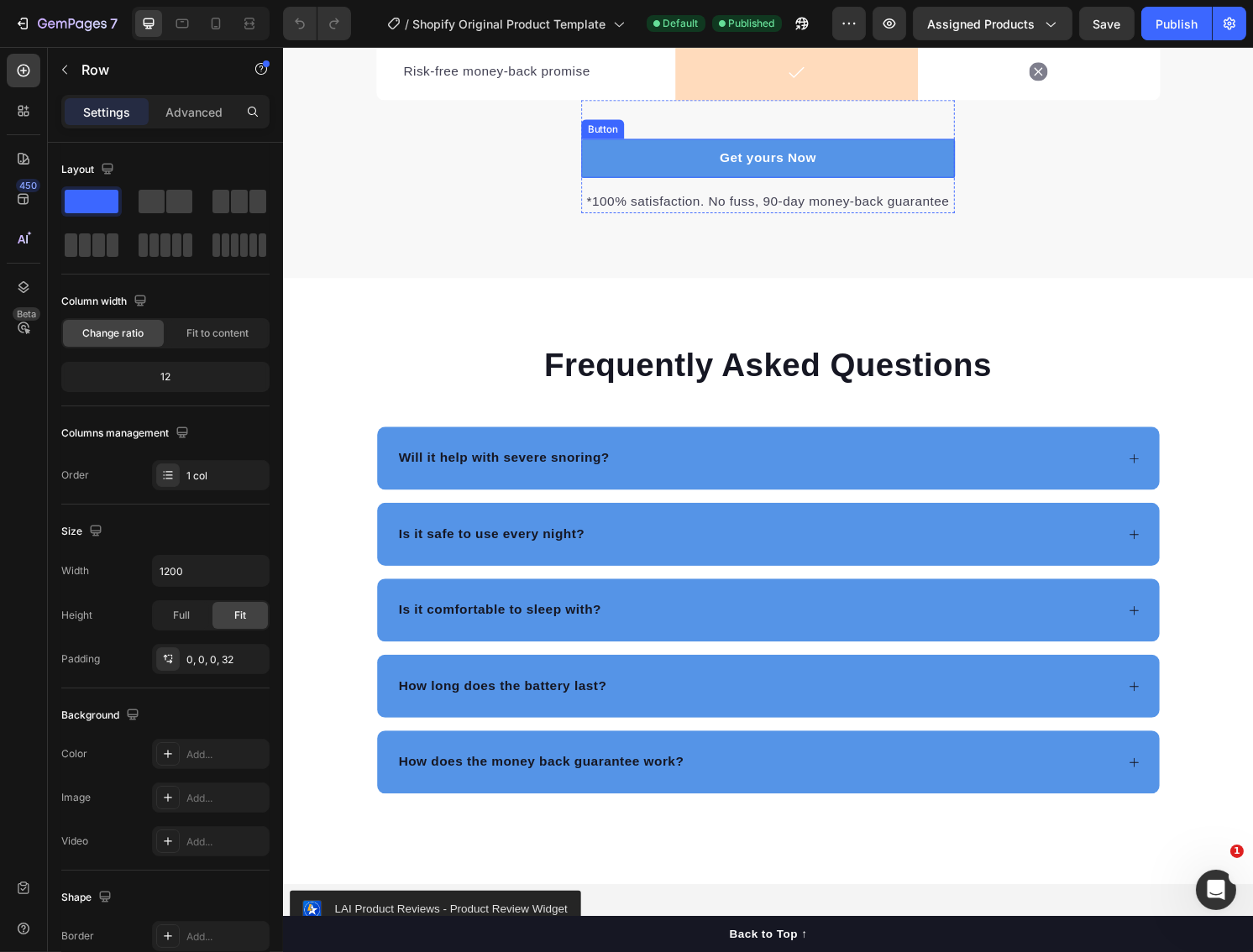
click at [613, 134] on div "Button" at bounding box center [613, 132] width 38 height 15
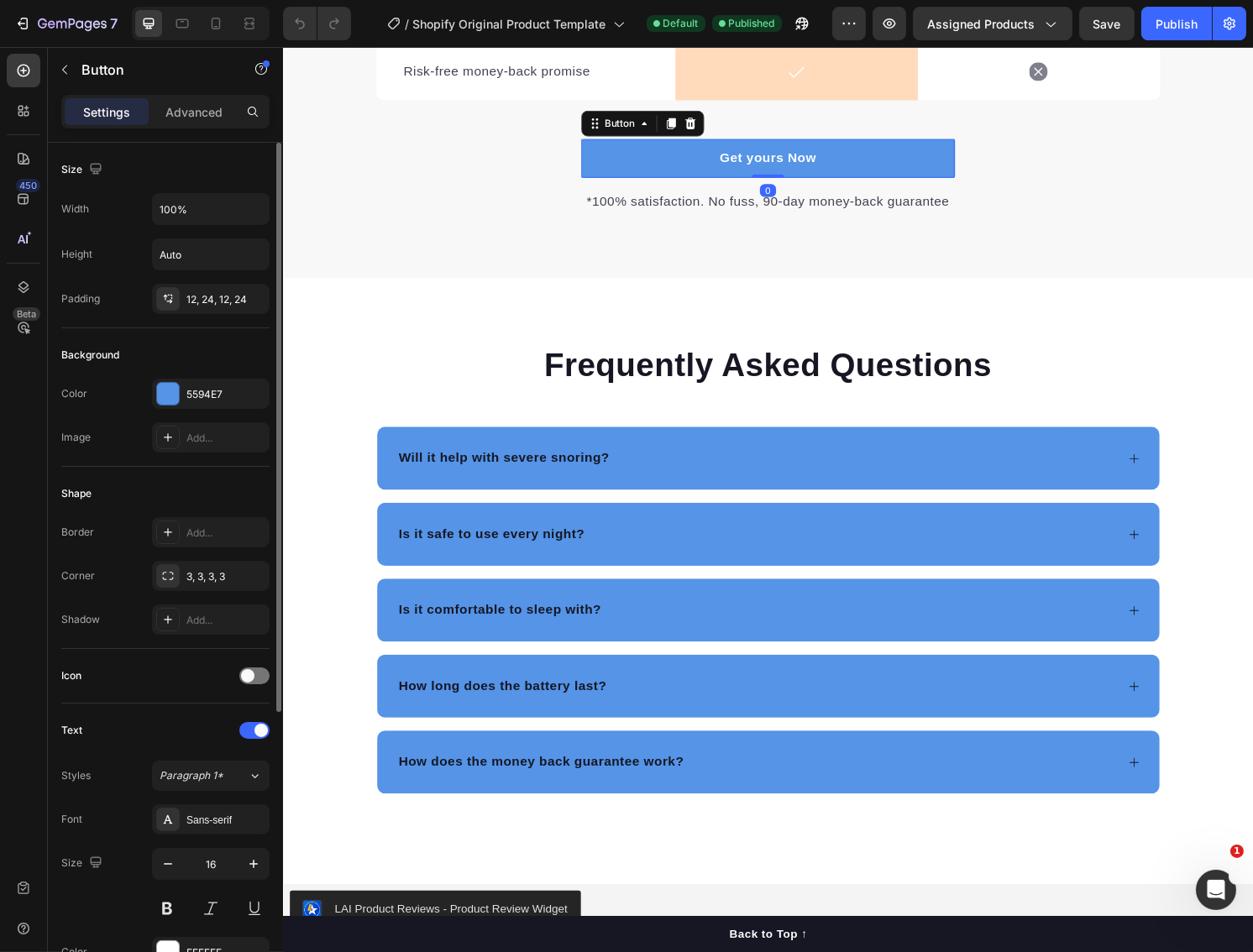
scroll to position [432, 0]
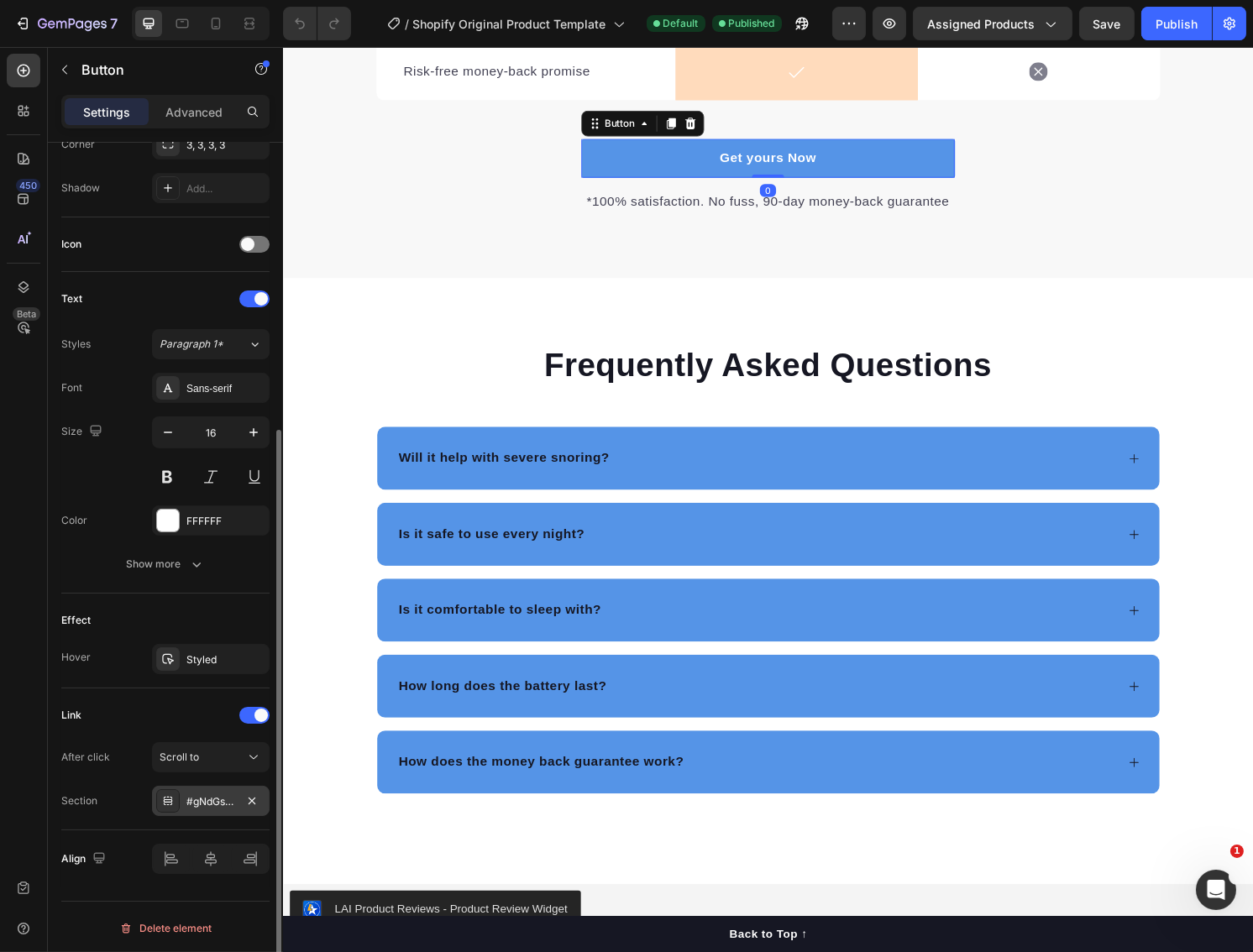
click at [195, 794] on div "#gNdGsClNHP" at bounding box center [211, 801] width 49 height 15
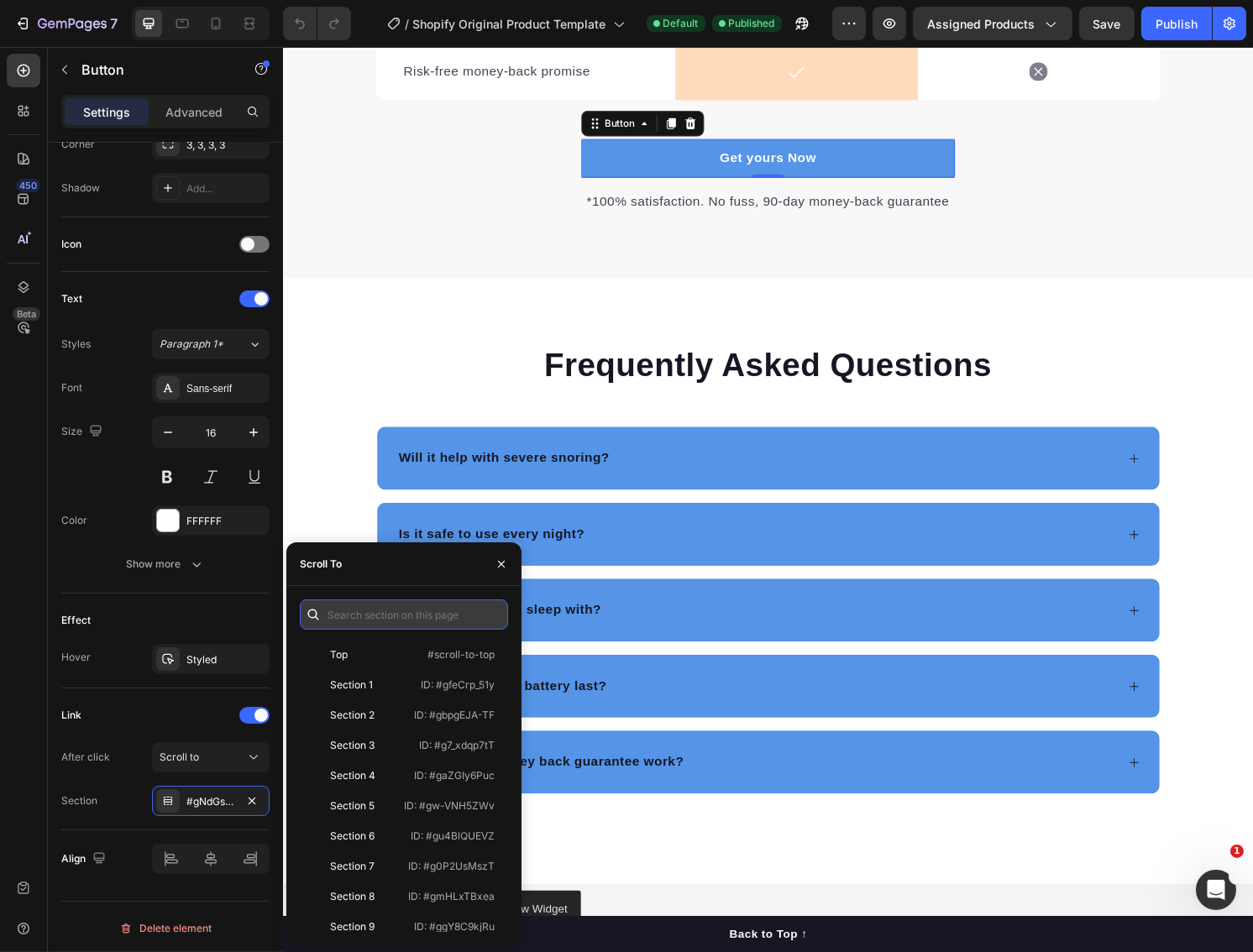
click at [393, 611] on input "text" at bounding box center [404, 614] width 209 height 31
paste input ".gZqq4qm7To"
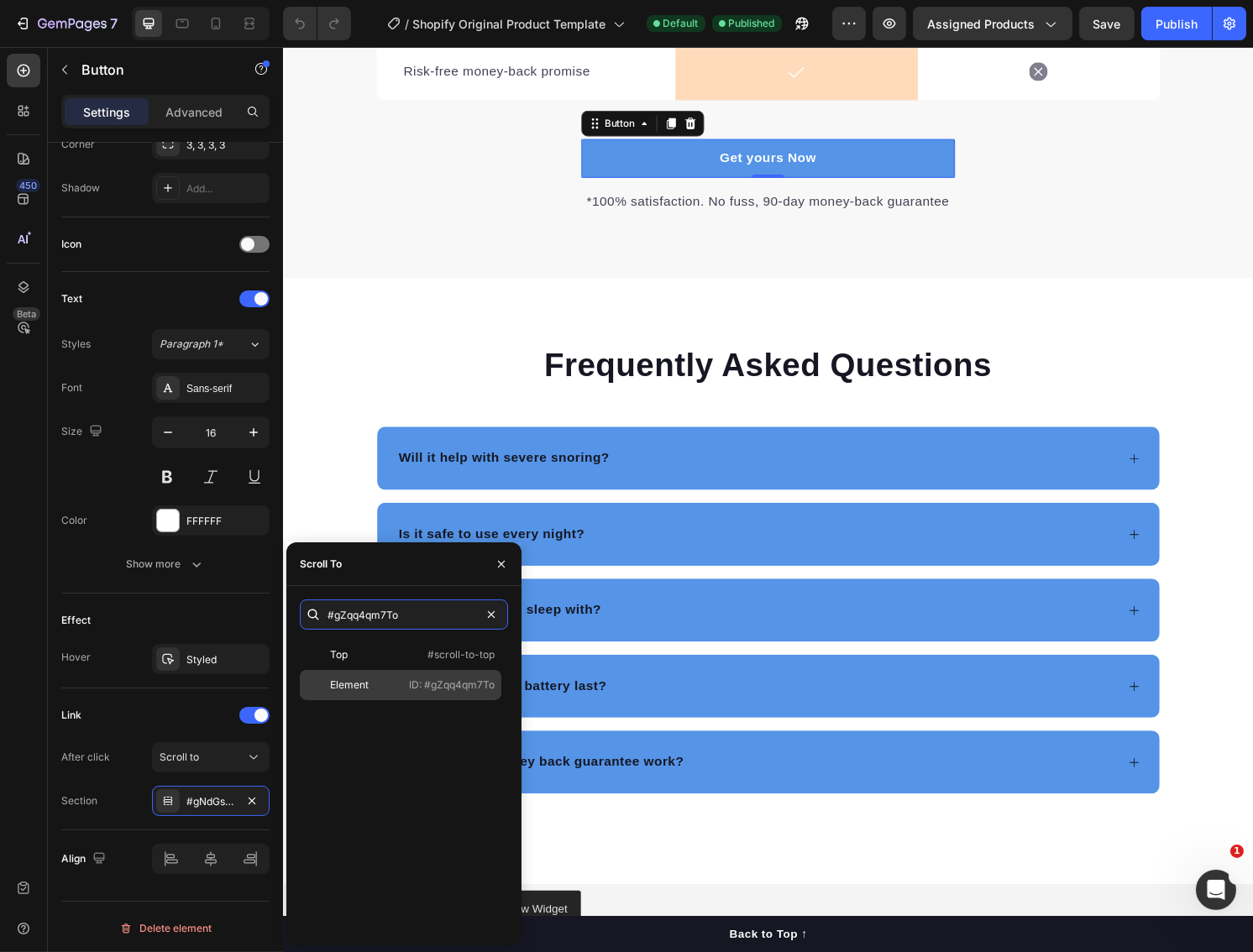
type input "#gZqq4qm7To"
click at [380, 682] on div "Element" at bounding box center [354, 685] width 96 height 15
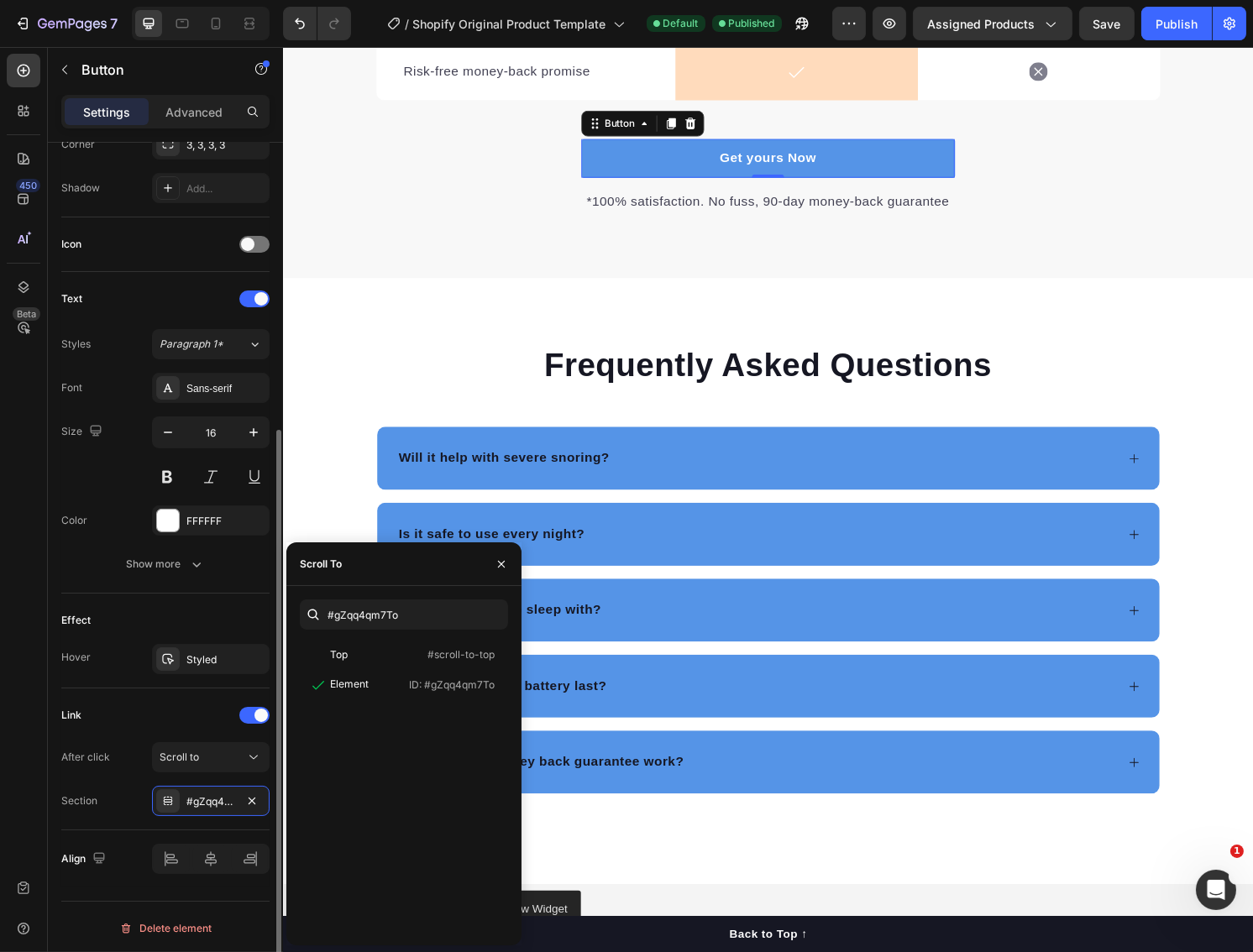
click at [202, 599] on div "Effect Hover Styled" at bounding box center [165, 640] width 209 height 95
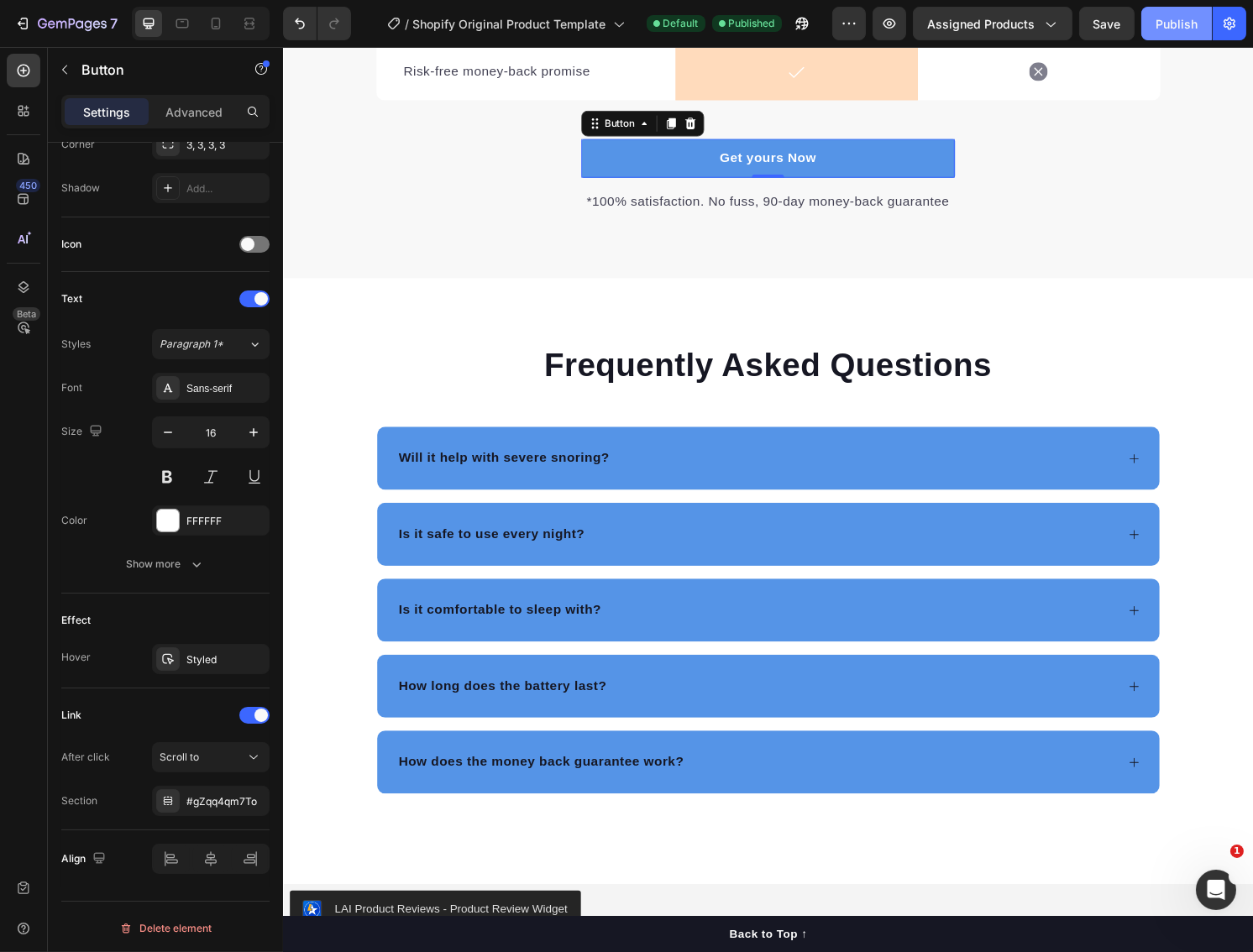
click at [1155, 31] on div "Publish" at bounding box center [1176, 24] width 42 height 17
